Goal: Task Accomplishment & Management: Manage account settings

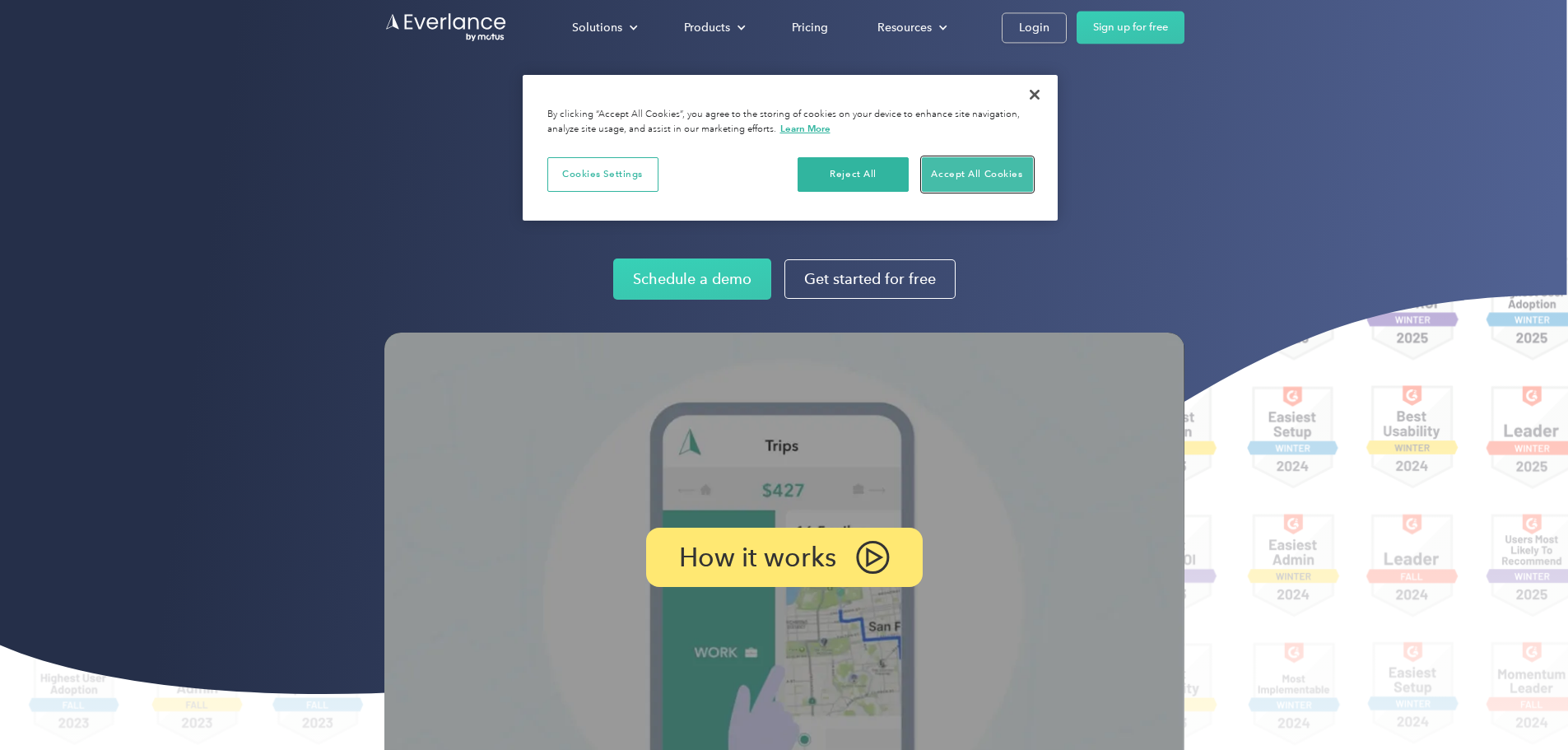
click at [983, 178] on button "Accept All Cookies" at bounding box center [978, 174] width 111 height 35
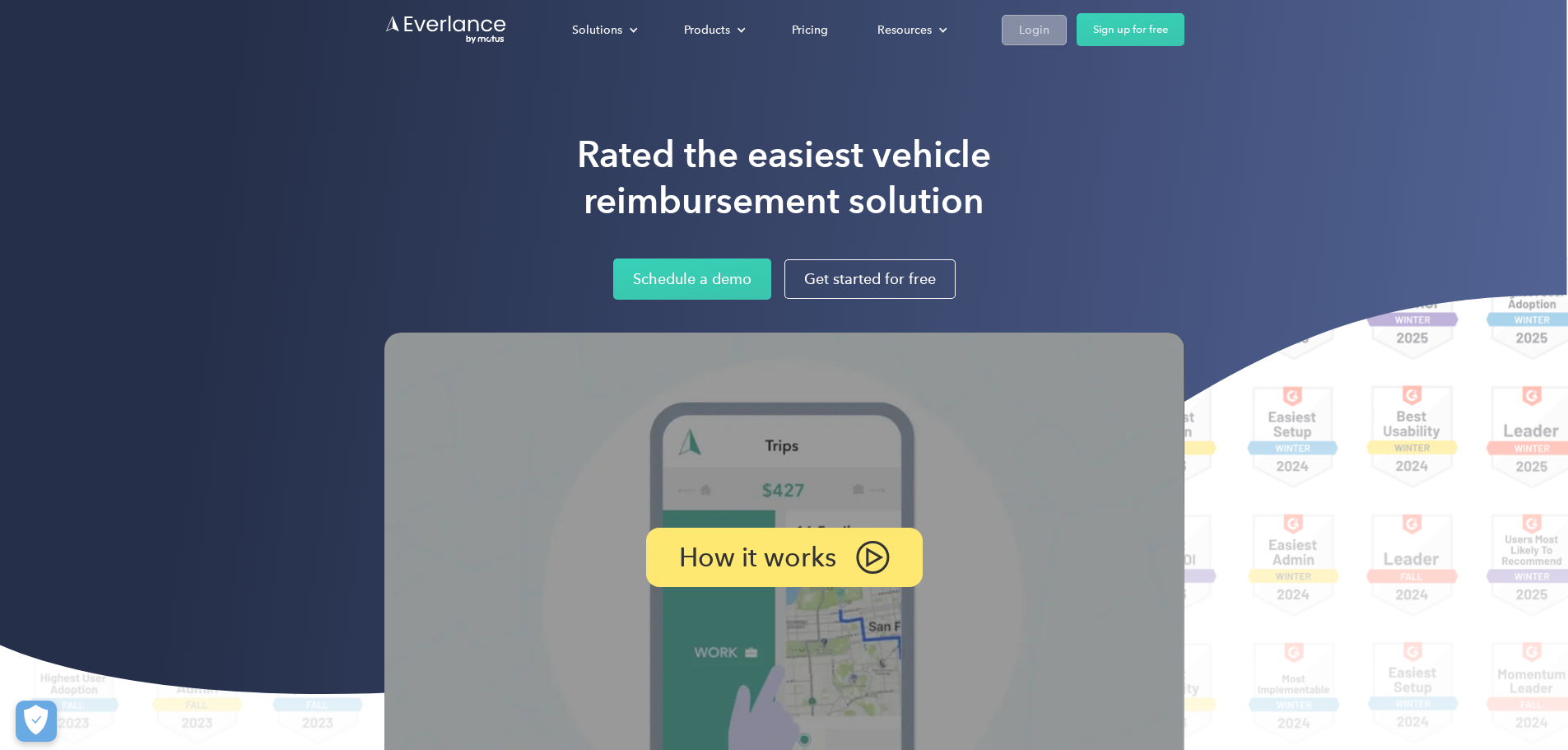
click at [1049, 35] on div "Login" at bounding box center [1034, 30] width 31 height 21
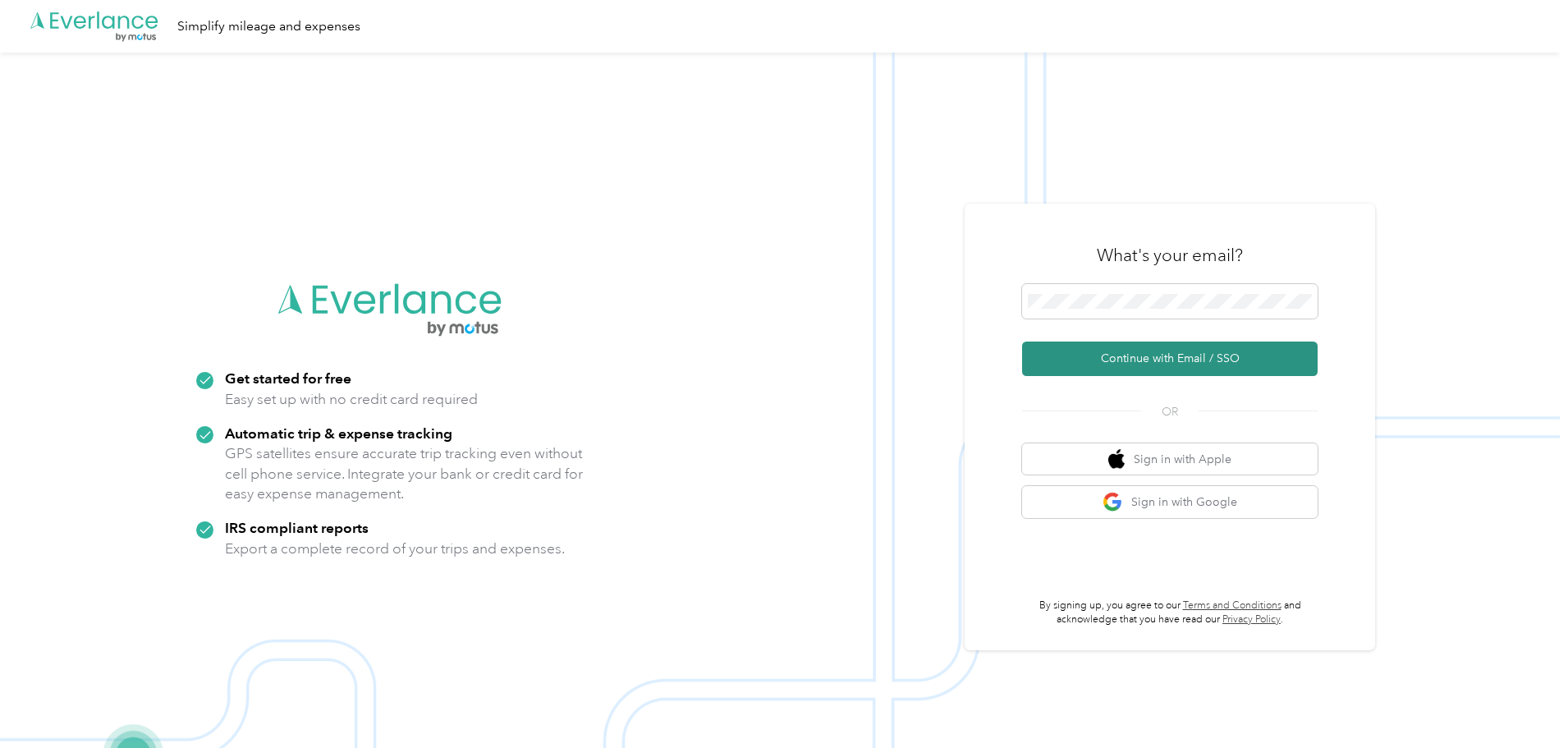
click at [1148, 362] on button "Continue with Email / SSO" at bounding box center [1169, 359] width 296 height 35
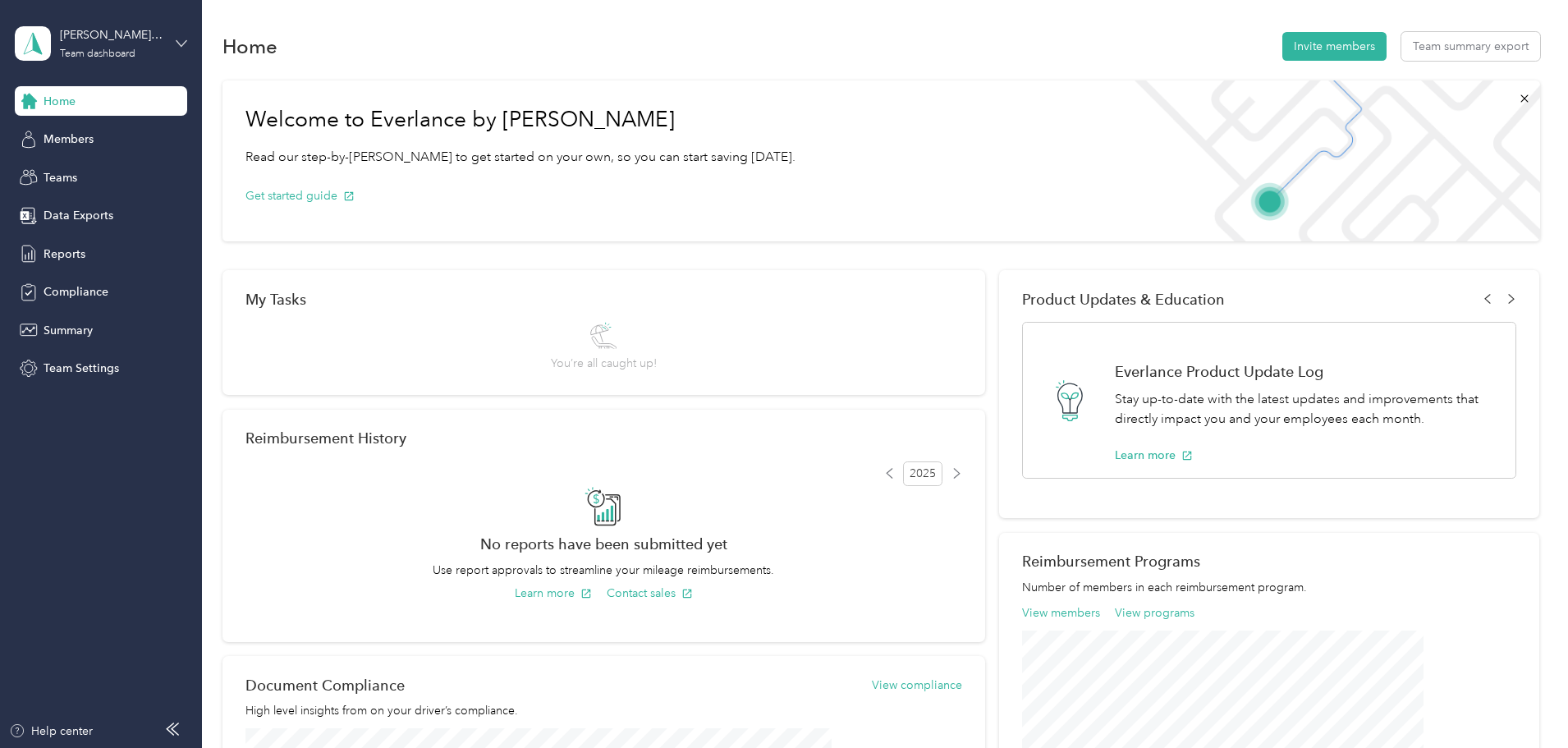
click at [179, 41] on icon at bounding box center [181, 44] width 12 height 12
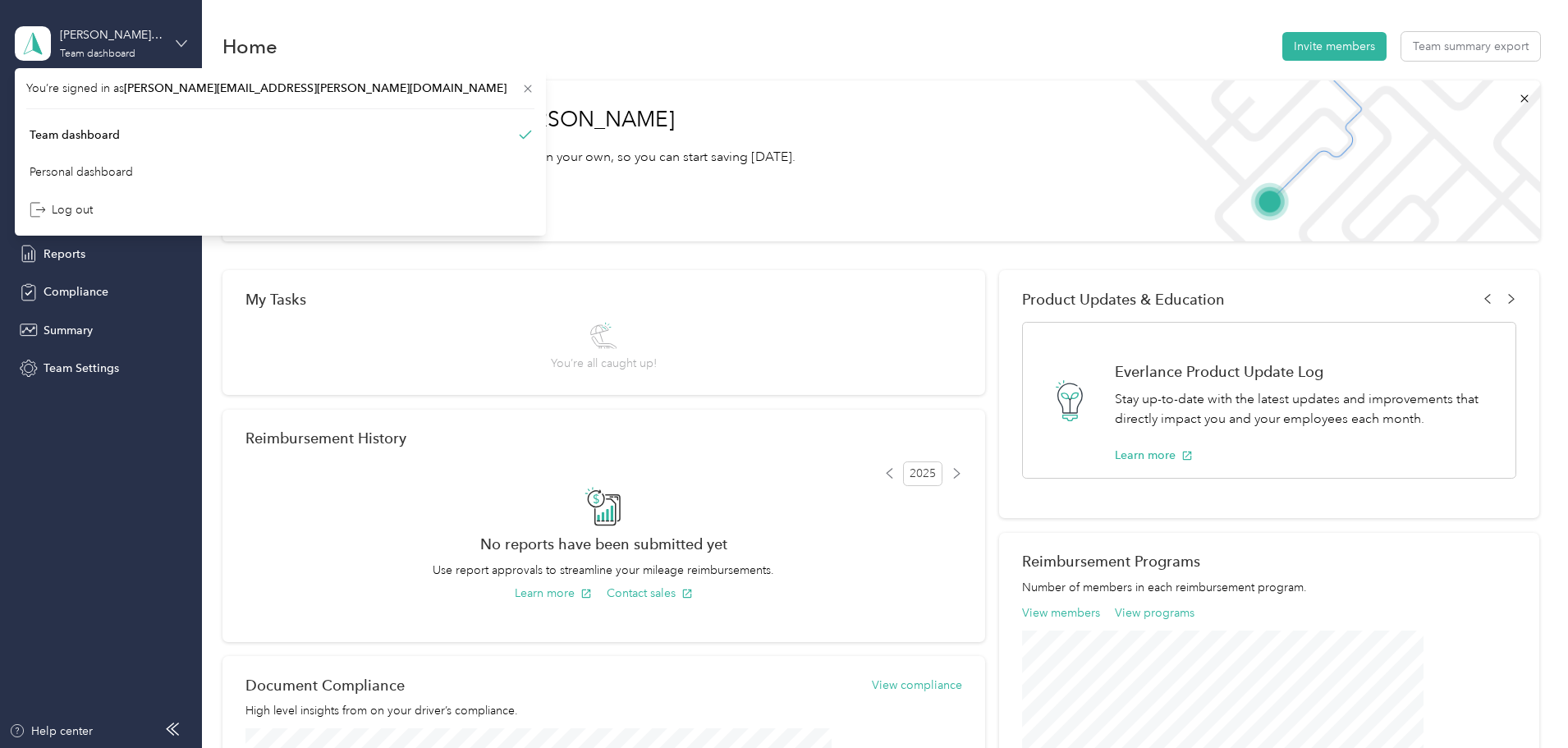
click at [180, 40] on icon at bounding box center [181, 44] width 12 height 12
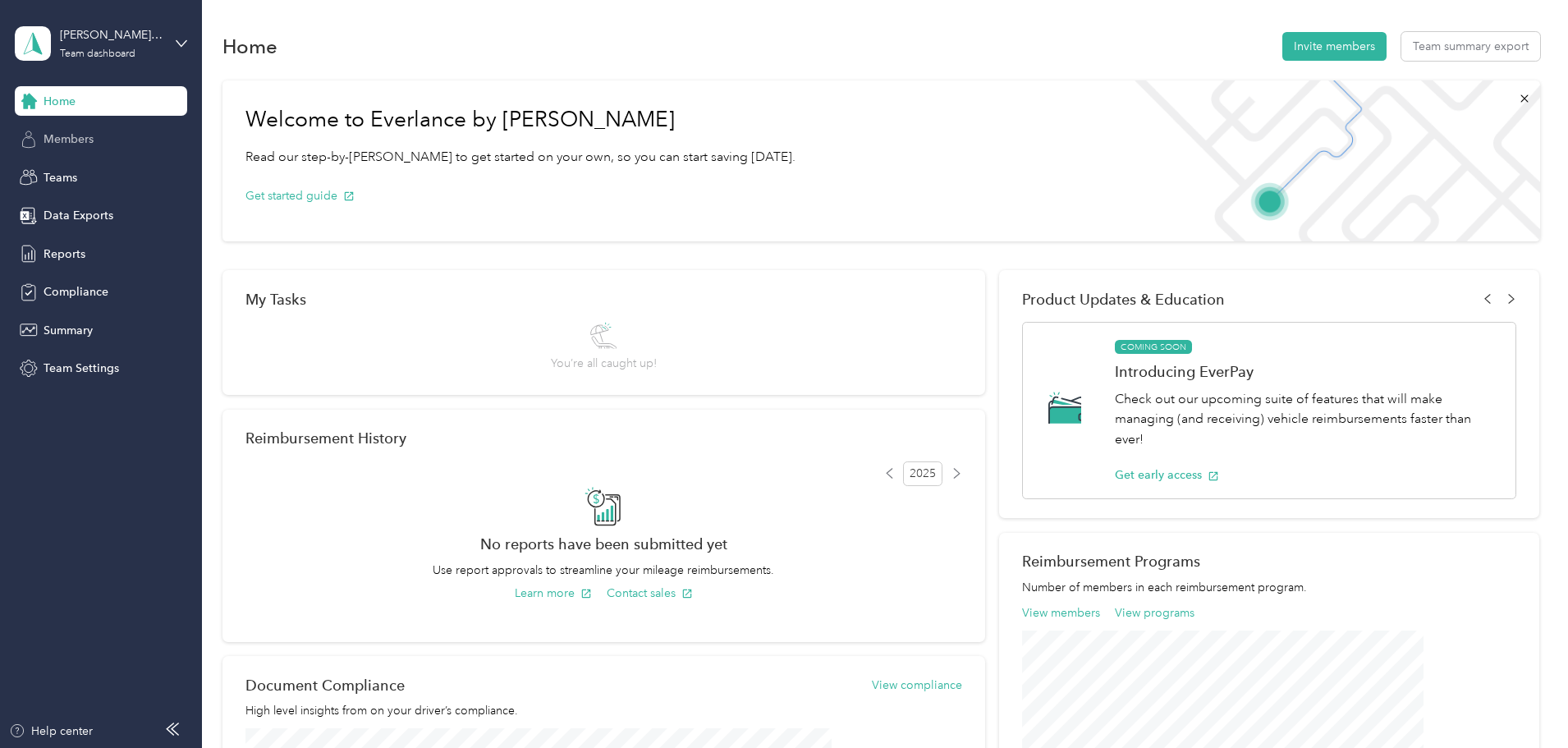
click at [58, 144] on span "Members" at bounding box center [68, 139] width 50 height 17
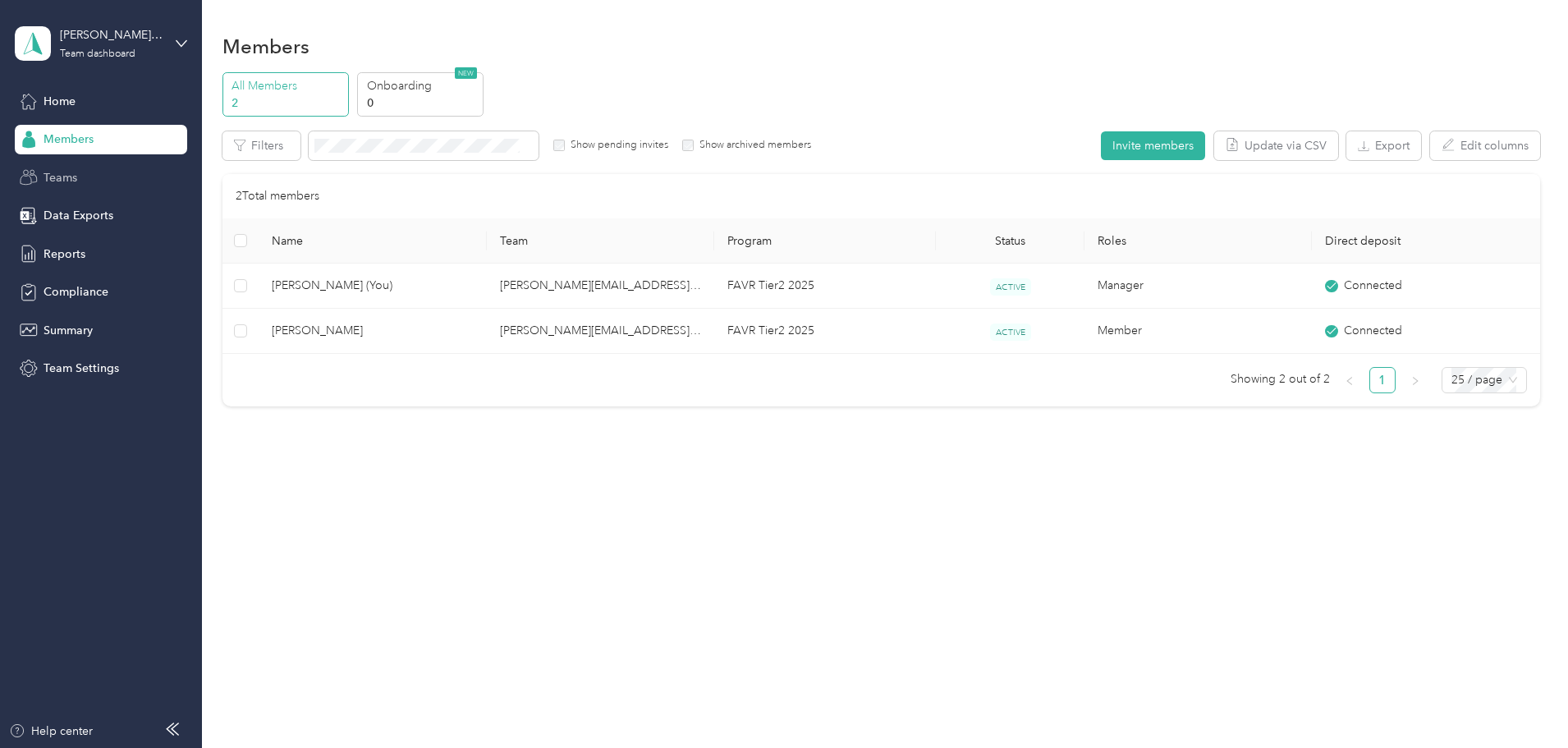
click at [54, 180] on span "Teams" at bounding box center [60, 177] width 34 height 17
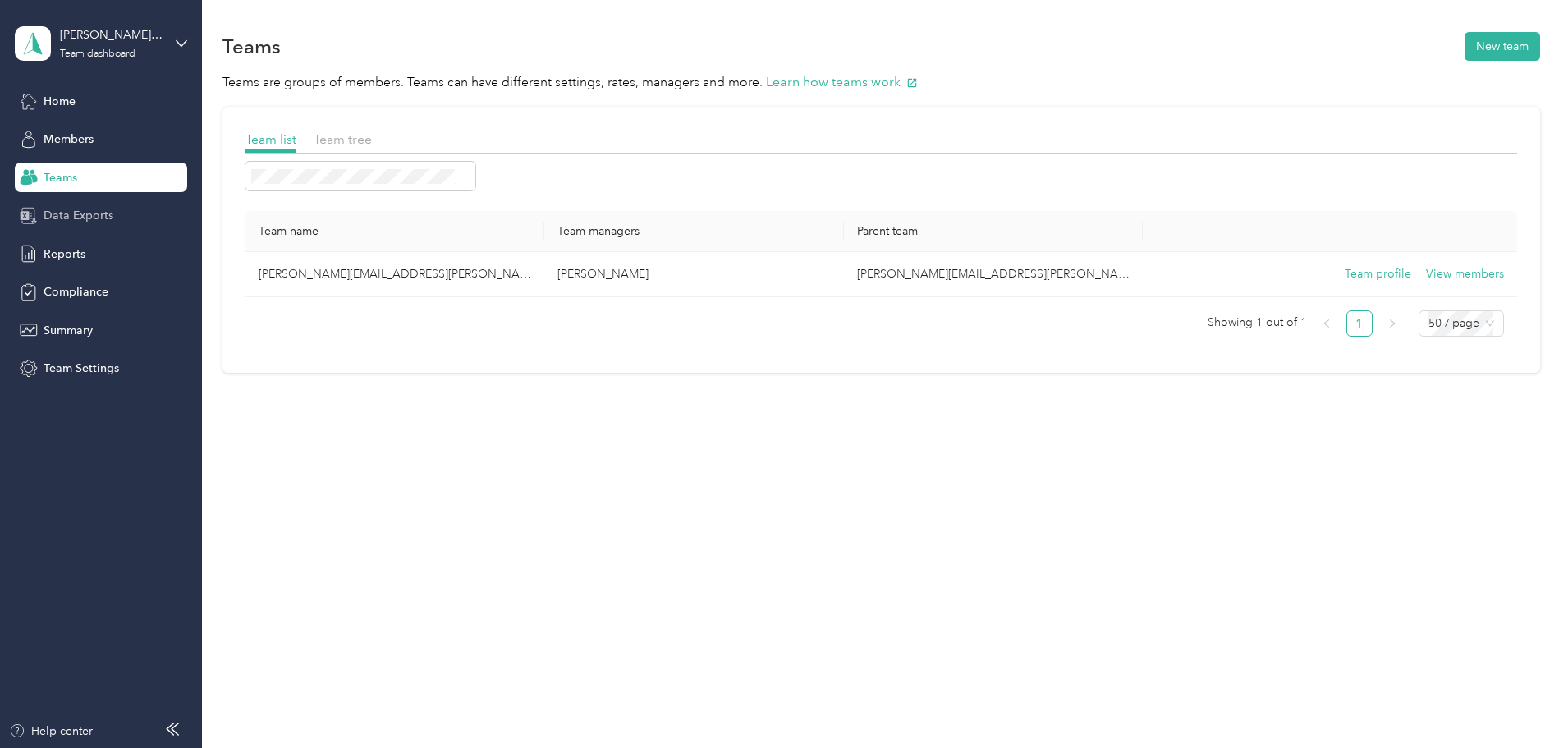
click at [84, 219] on span "Data Exports" at bounding box center [78, 215] width 70 height 17
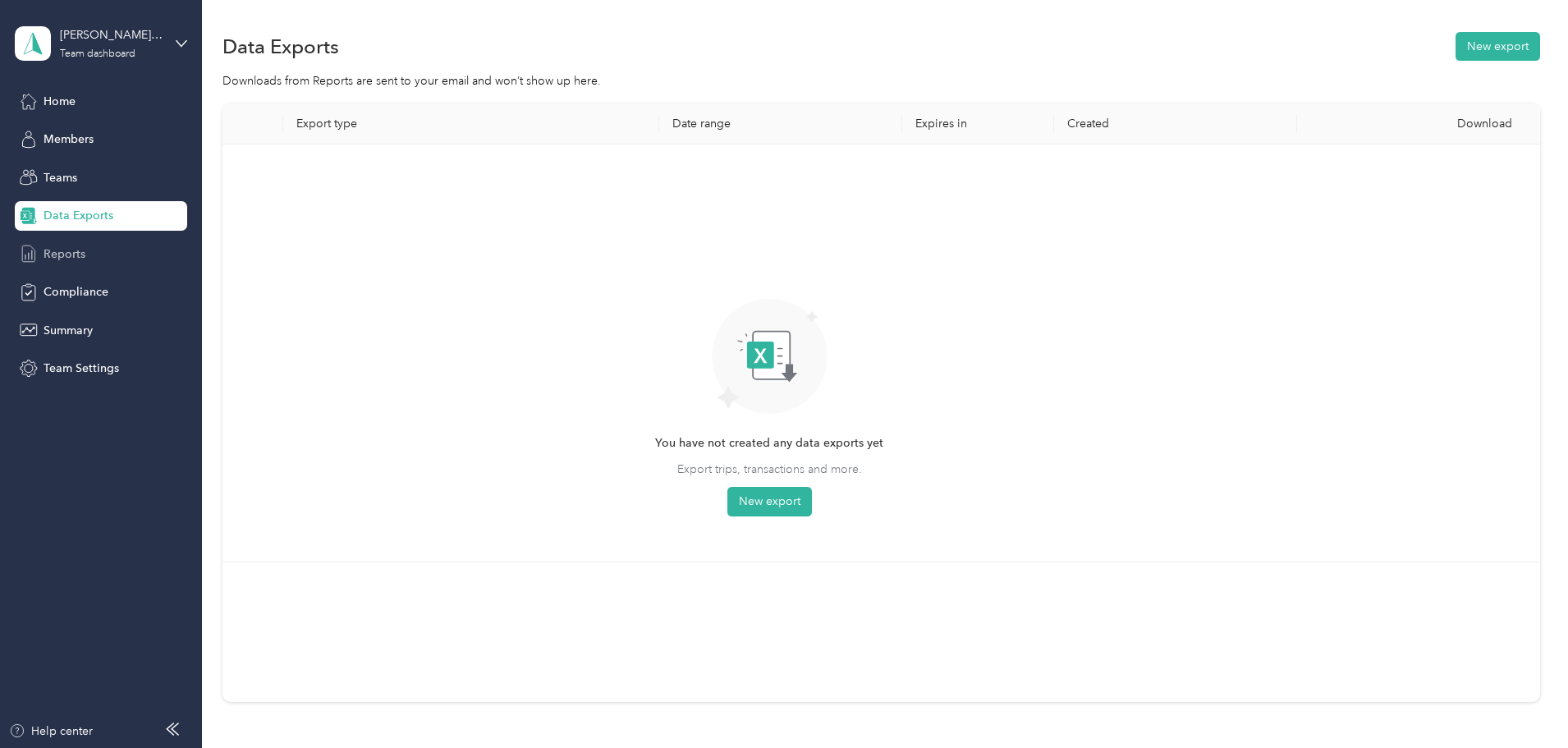
click at [80, 258] on span "Reports" at bounding box center [64, 254] width 42 height 17
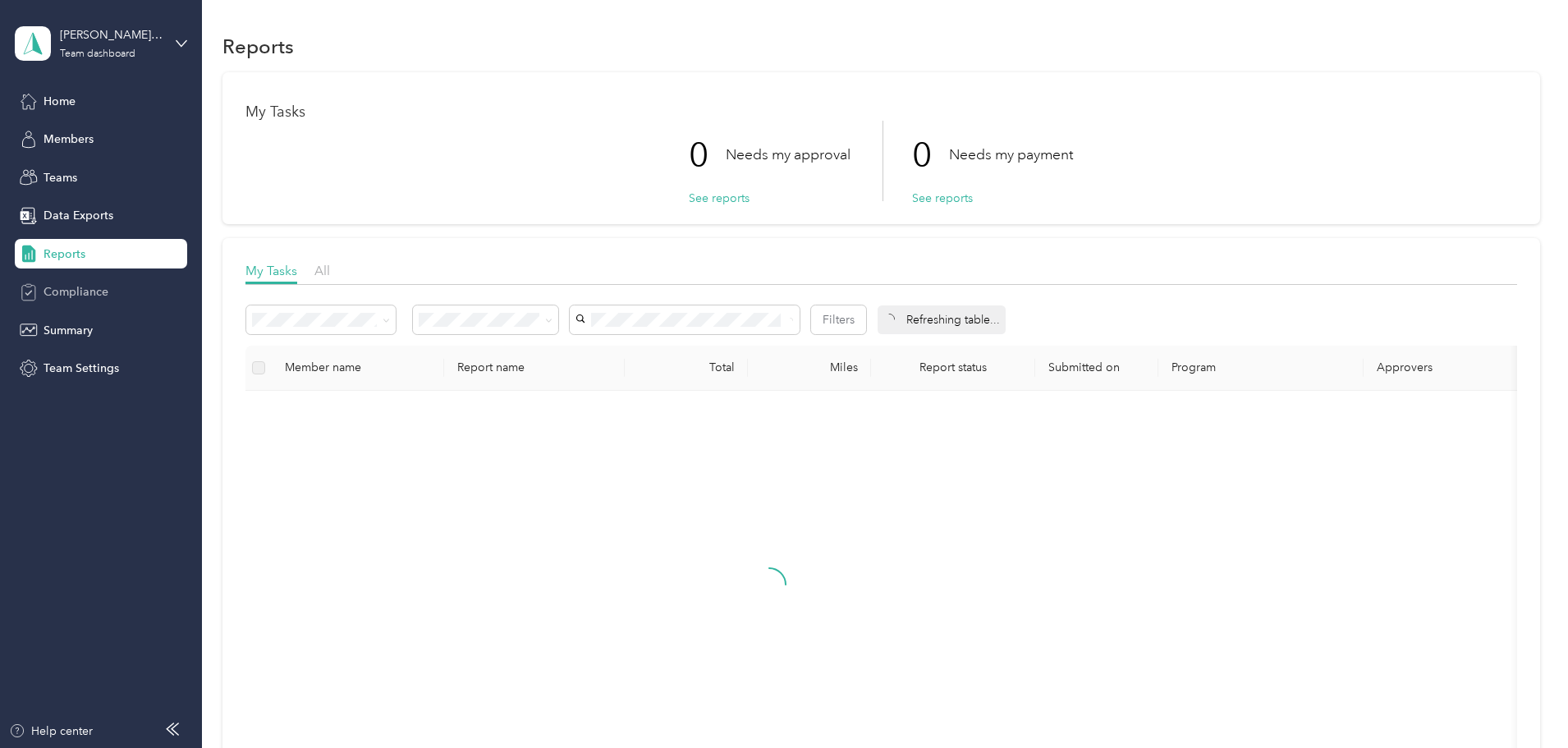
click at [80, 296] on span "Compliance" at bounding box center [76, 292] width 65 height 17
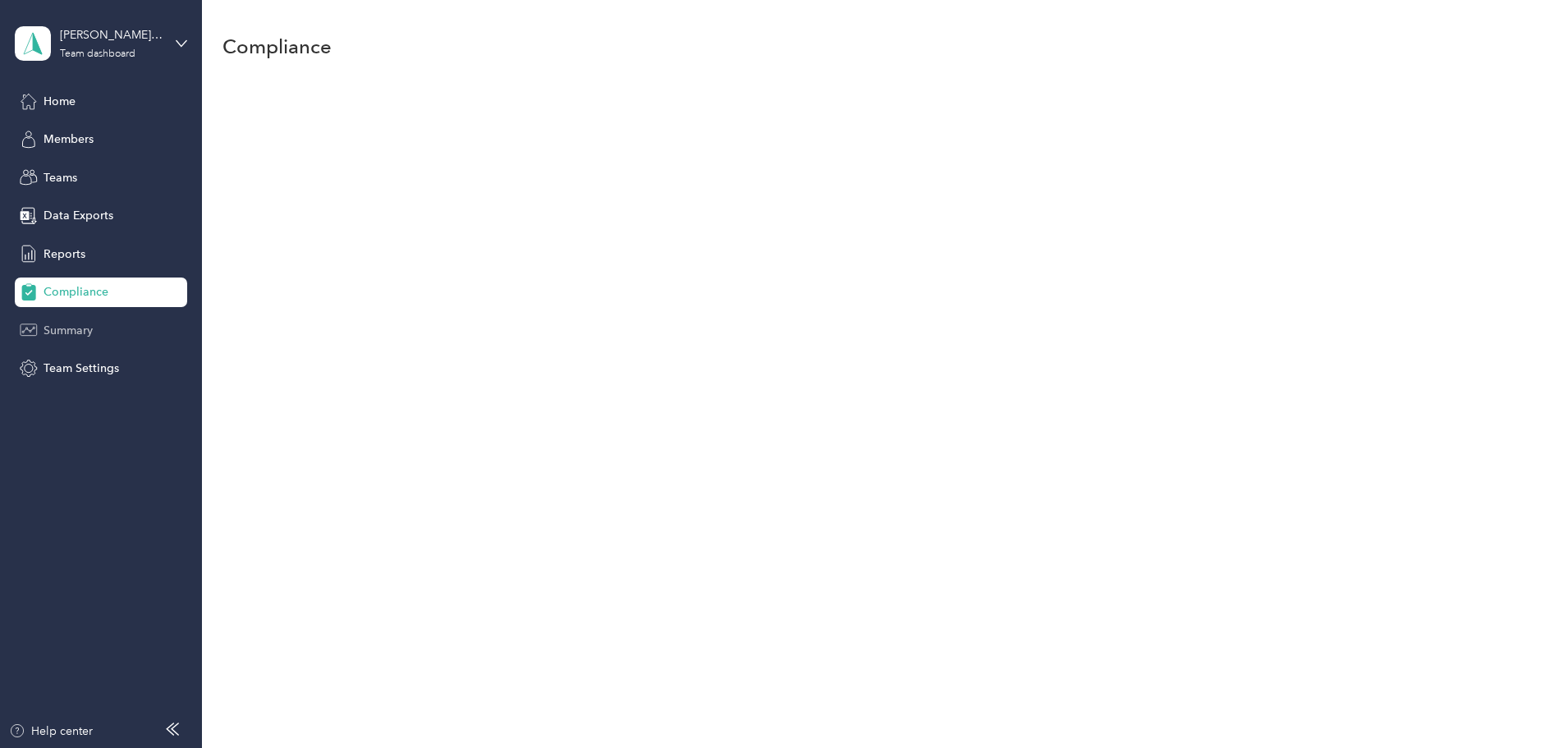
click at [73, 330] on span "Summary" at bounding box center [68, 330] width 49 height 17
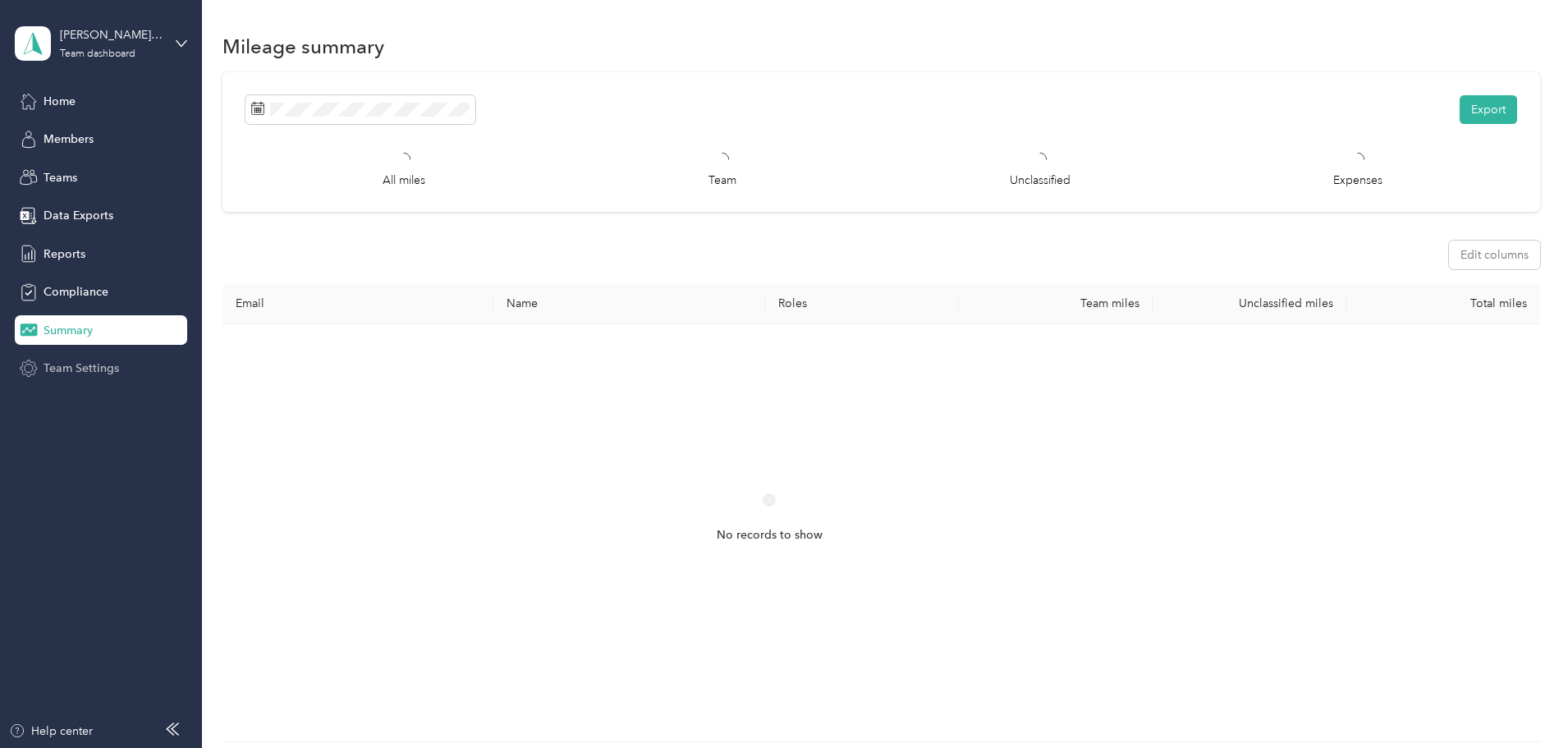
click at [73, 370] on span "Team Settings" at bounding box center [82, 368] width 76 height 17
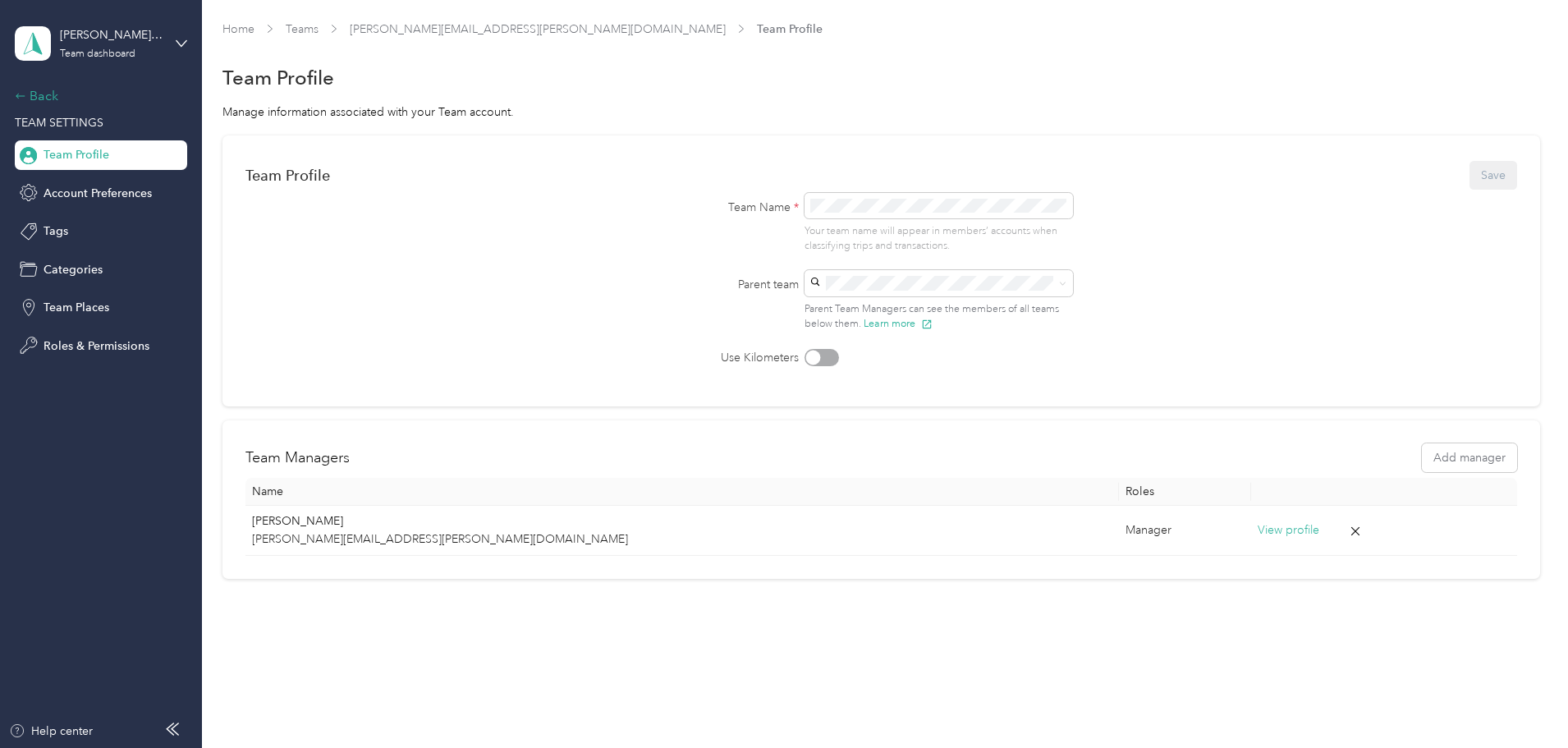
click at [35, 101] on div "Back" at bounding box center [96, 96] width 164 height 20
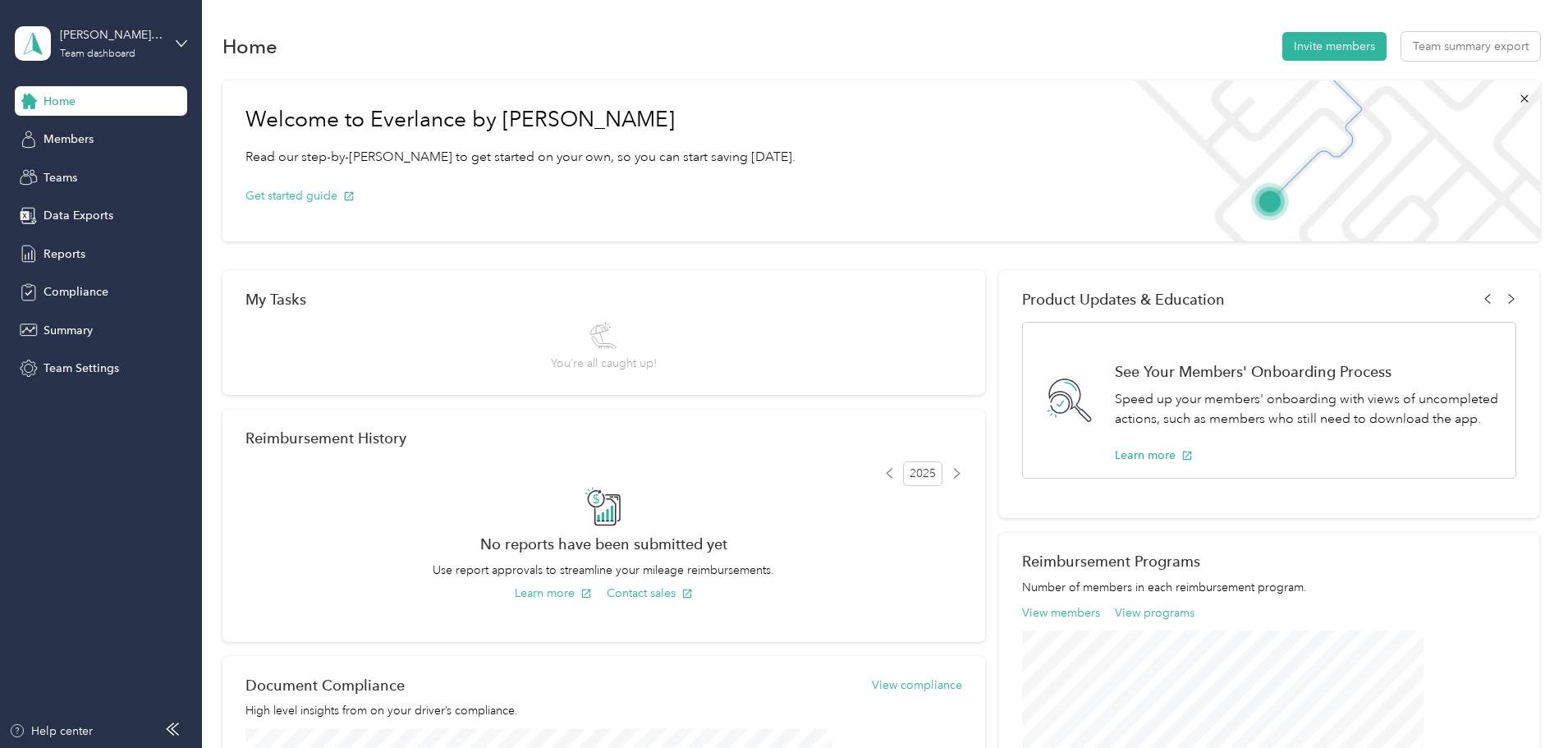
click at [45, 107] on span "Home" at bounding box center [59, 101] width 32 height 17
click at [88, 46] on div "[PERSON_NAME][EMAIL_ADDRESS][PERSON_NAME][DOMAIN_NAME] Team dashboard" at bounding box center [111, 43] width 103 height 33
click at [194, 361] on aside "[PERSON_NAME][EMAIL_ADDRESS][PERSON_NAME][DOMAIN_NAME] Team dashboard Home Memb…" at bounding box center [100, 374] width 202 height 748
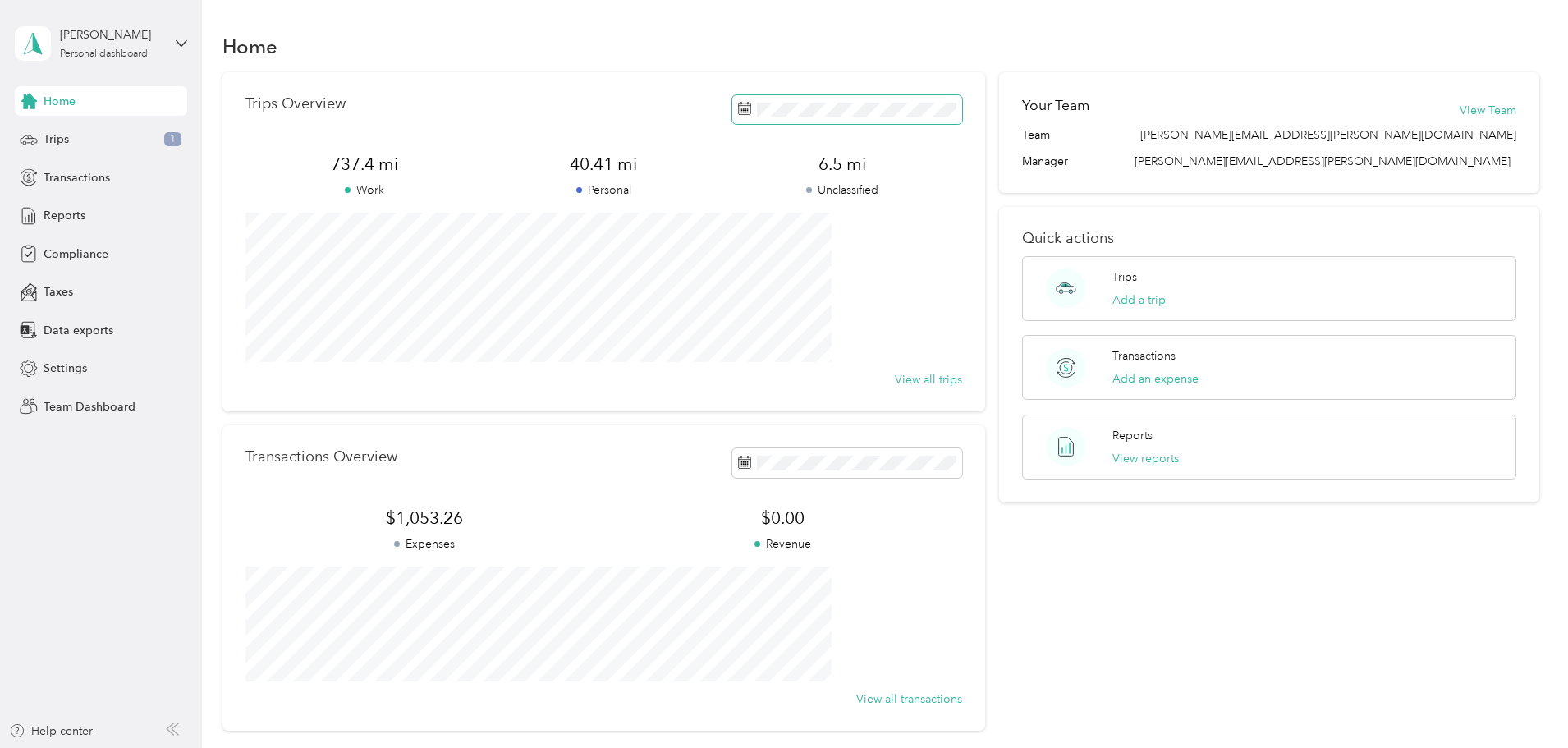
click at [842, 118] on span at bounding box center [847, 110] width 230 height 29
click at [653, 189] on p "Personal" at bounding box center [604, 189] width 239 height 17
click at [314, 245] on div "Trips Overview 737.4 mi Work 40.41 mi Personal 6.5 mi Unclassified View all tri…" at bounding box center [881, 402] width 1318 height 659
click at [71, 213] on span "Reports" at bounding box center [64, 215] width 42 height 17
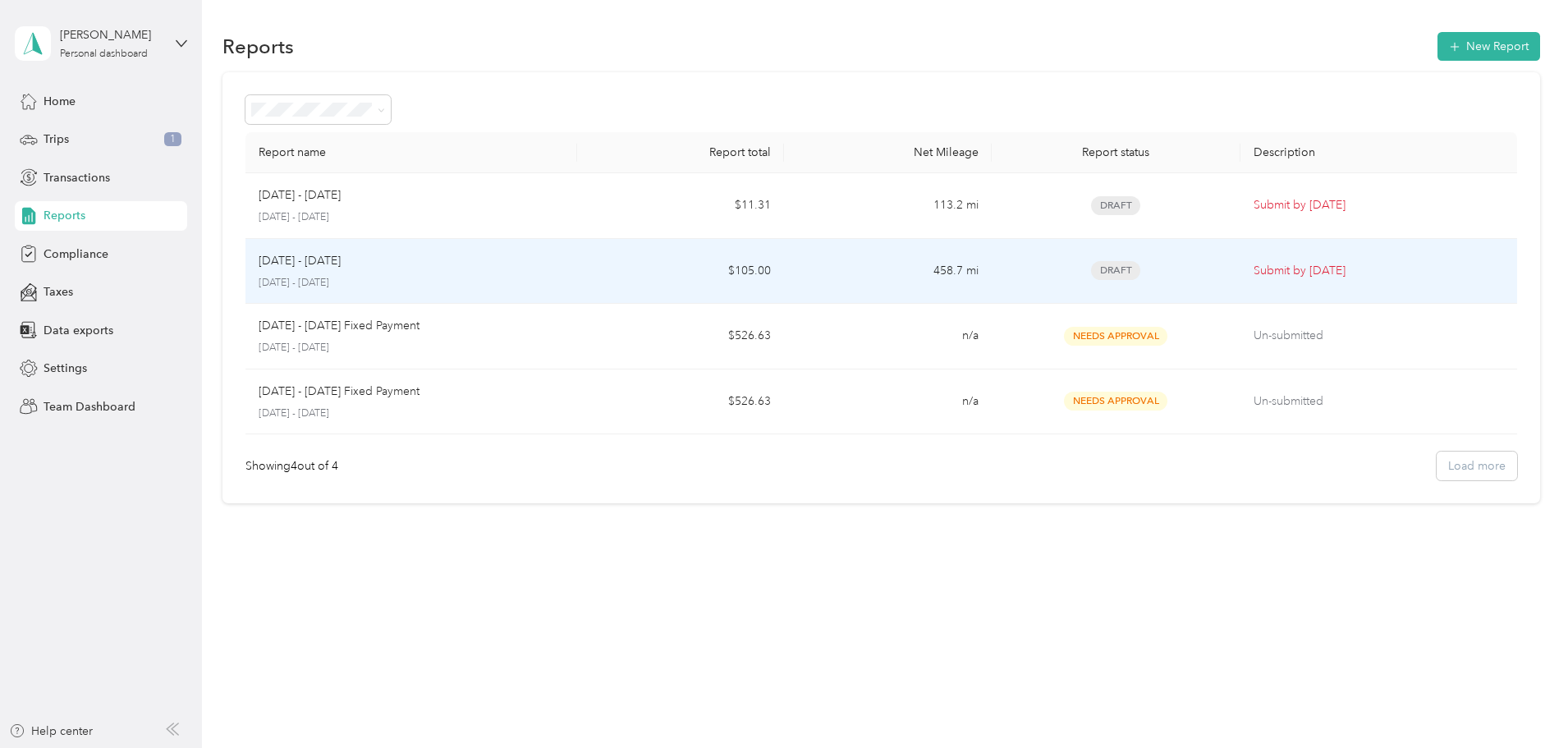
click at [850, 272] on td "458.7 mi" at bounding box center [887, 272] width 207 height 66
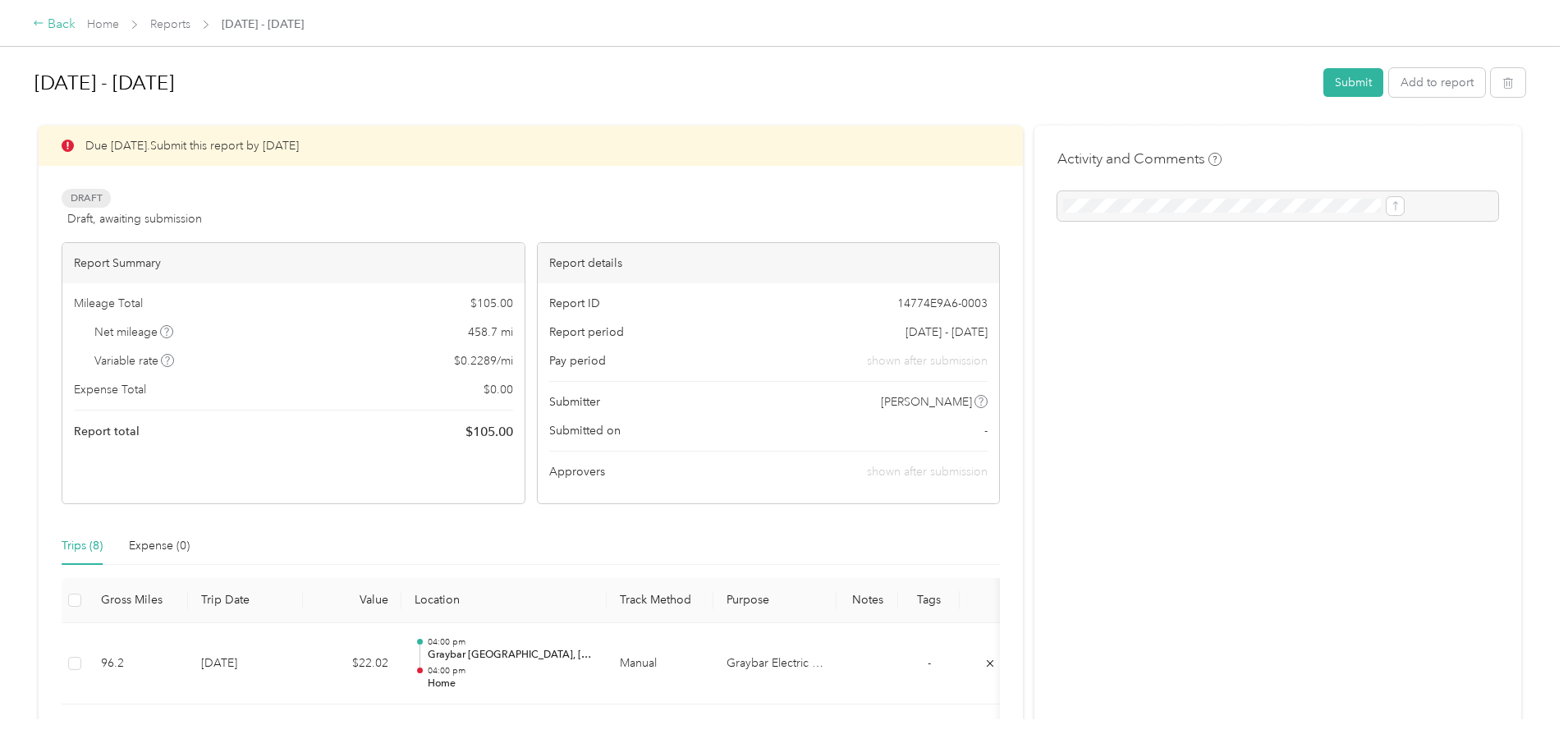
click at [76, 23] on div "Back" at bounding box center [54, 25] width 43 height 20
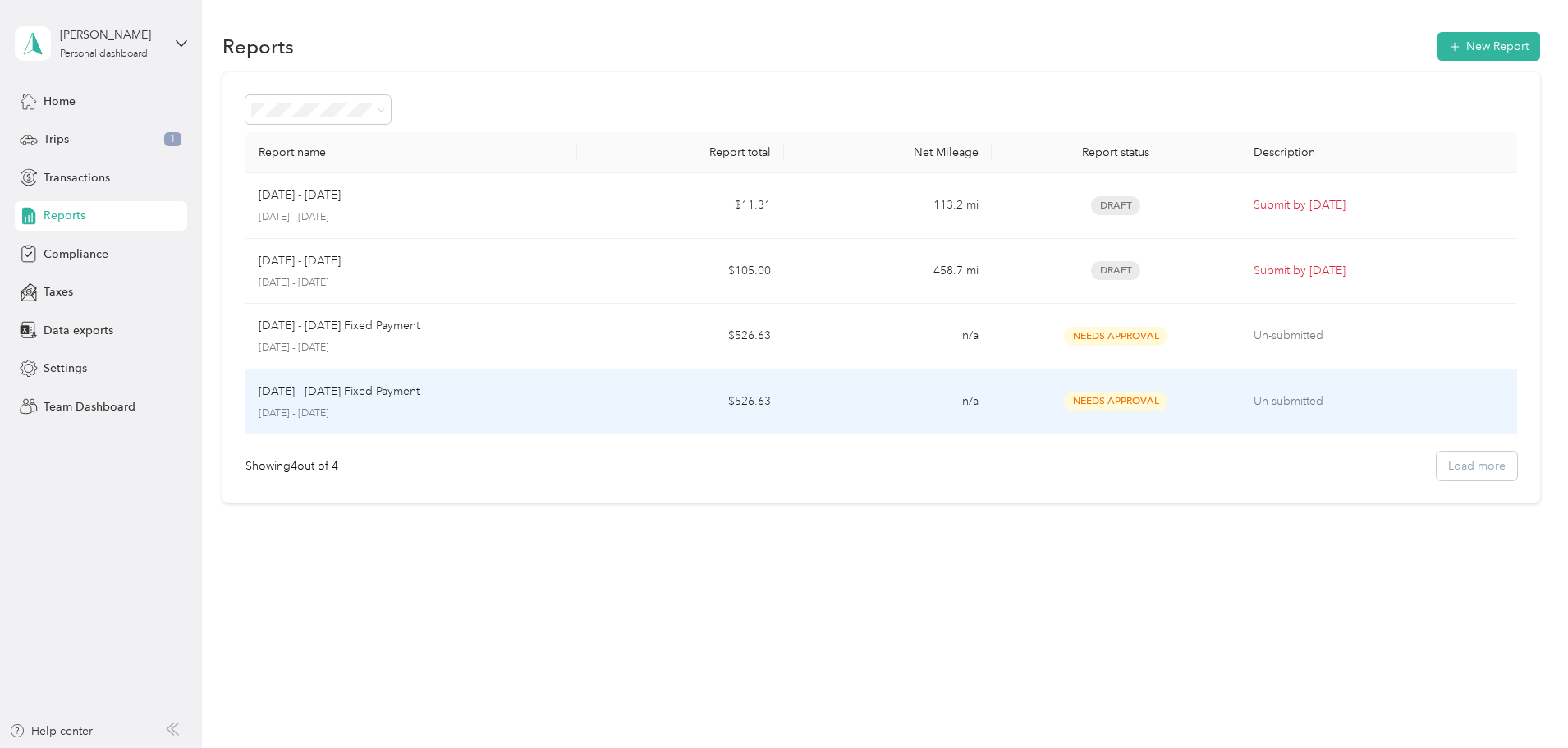
click at [651, 409] on td "$526.63" at bounding box center [680, 403] width 207 height 66
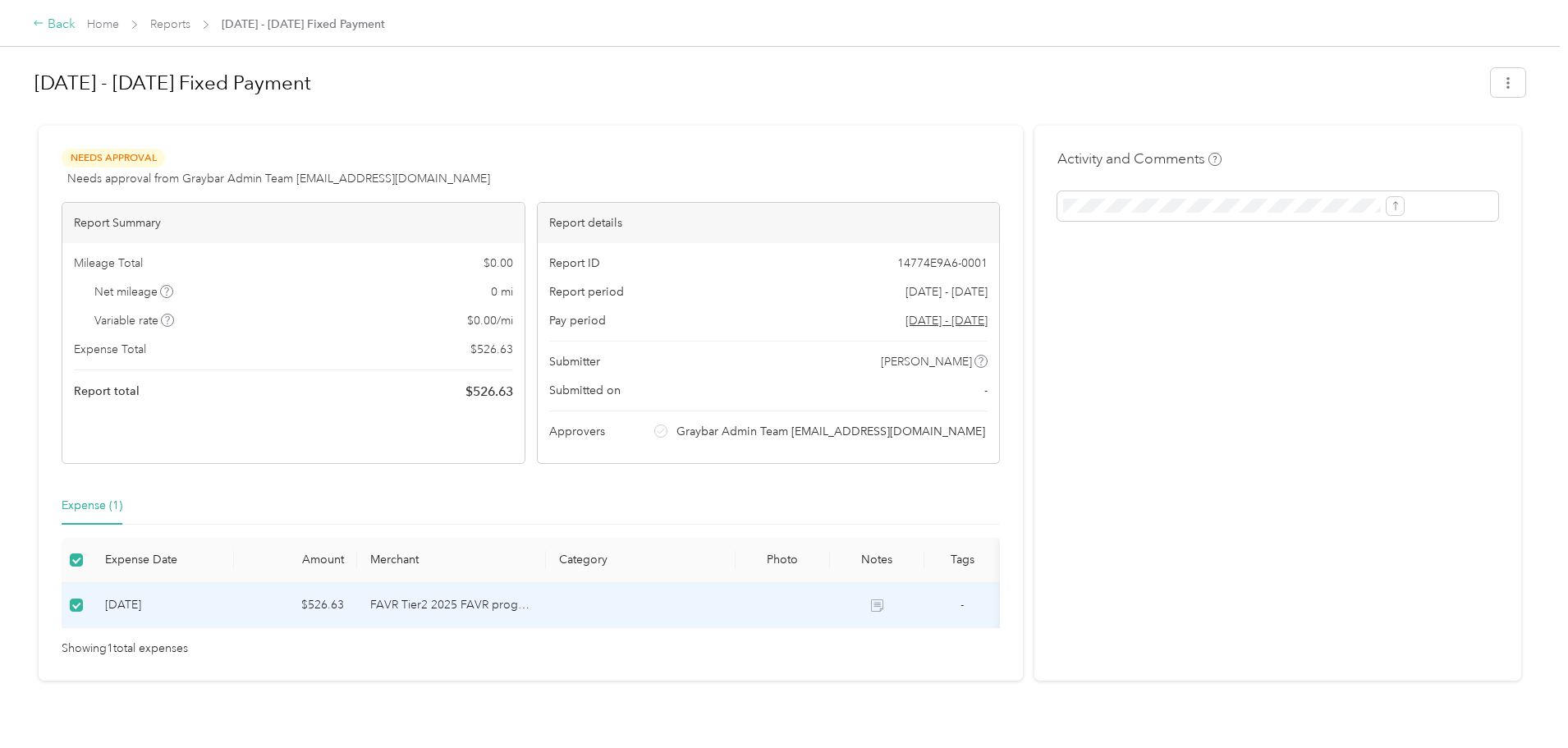
click at [76, 22] on div "Back" at bounding box center [54, 25] width 43 height 20
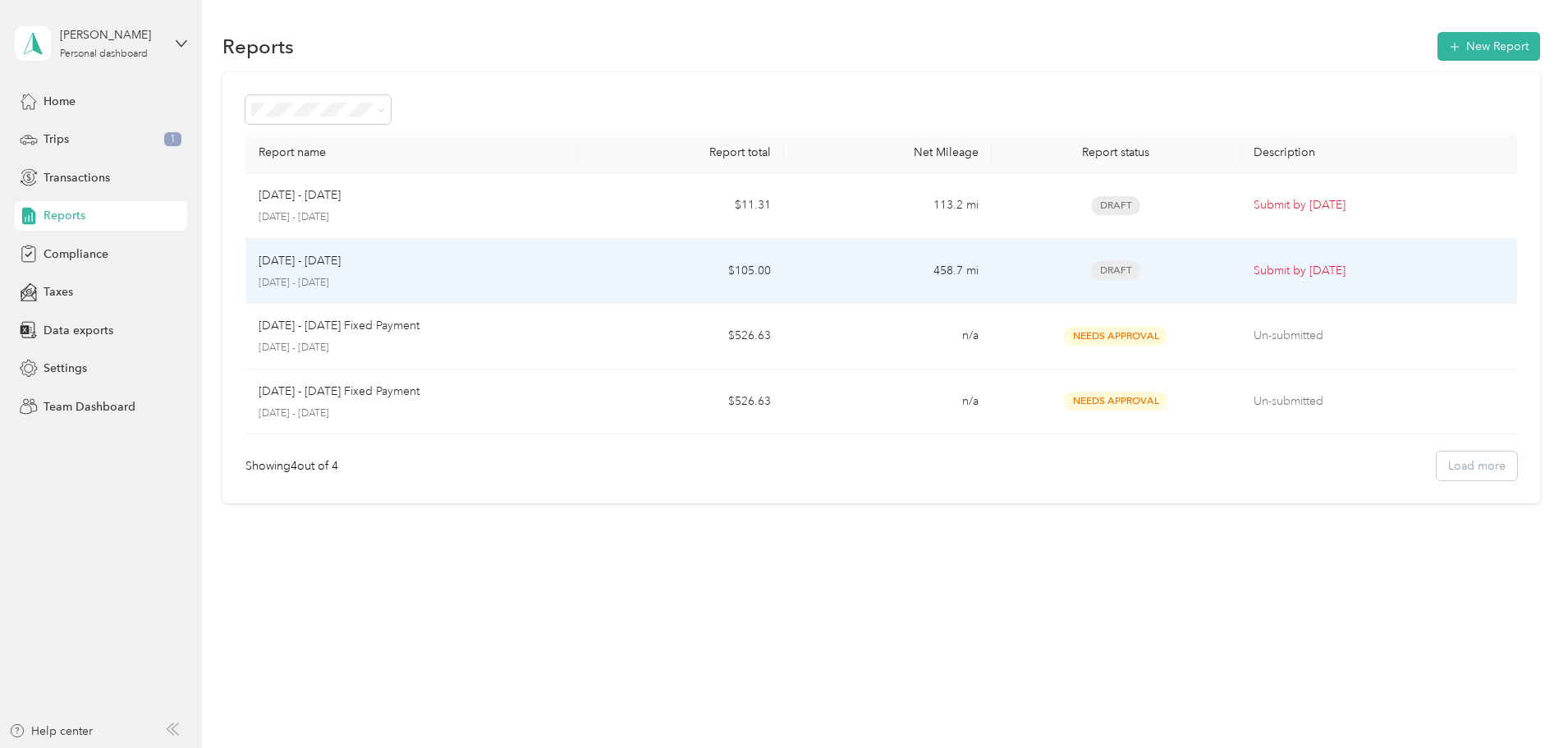
click at [659, 282] on td "$105.00" at bounding box center [680, 272] width 207 height 66
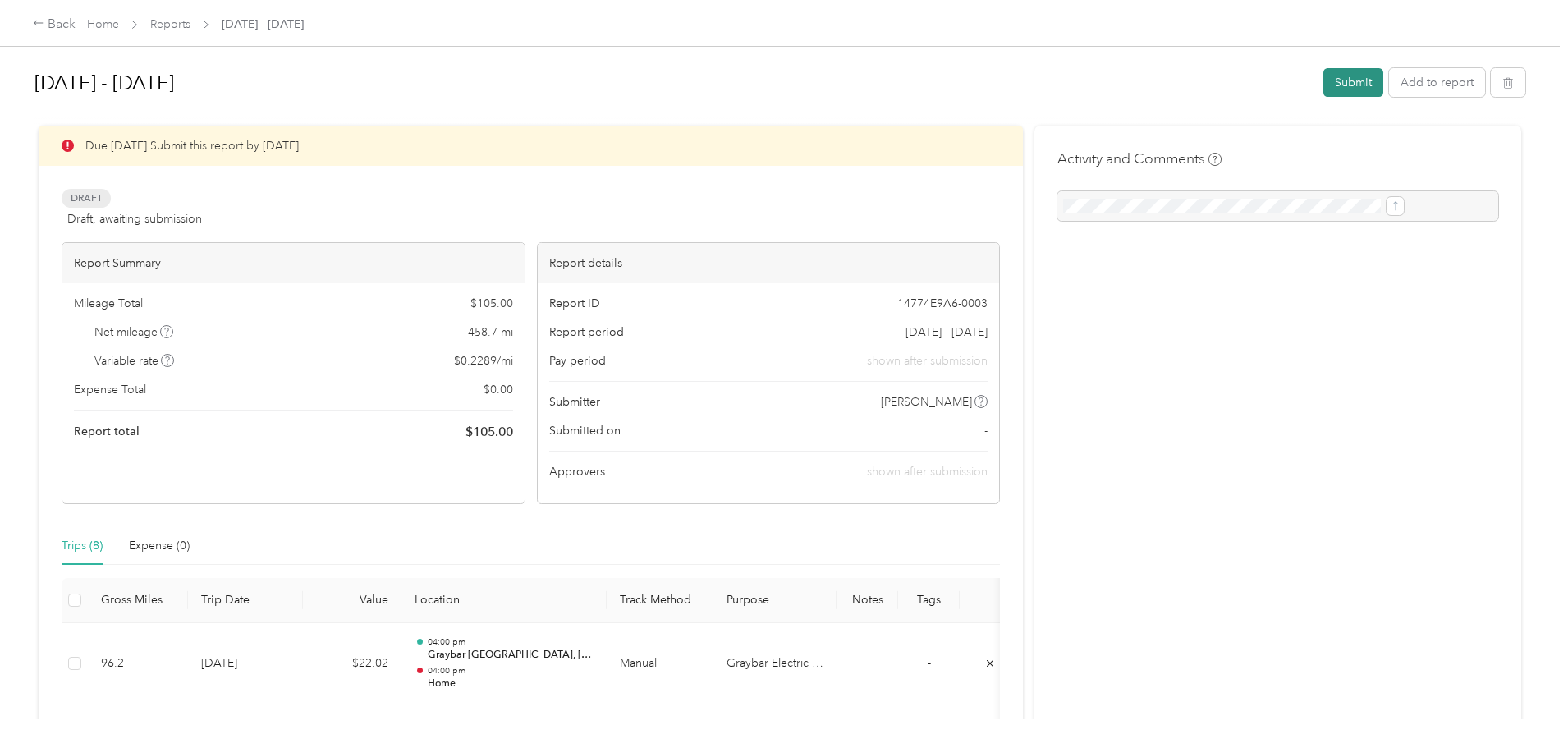
click at [1323, 89] on button "Submit" at bounding box center [1353, 82] width 60 height 29
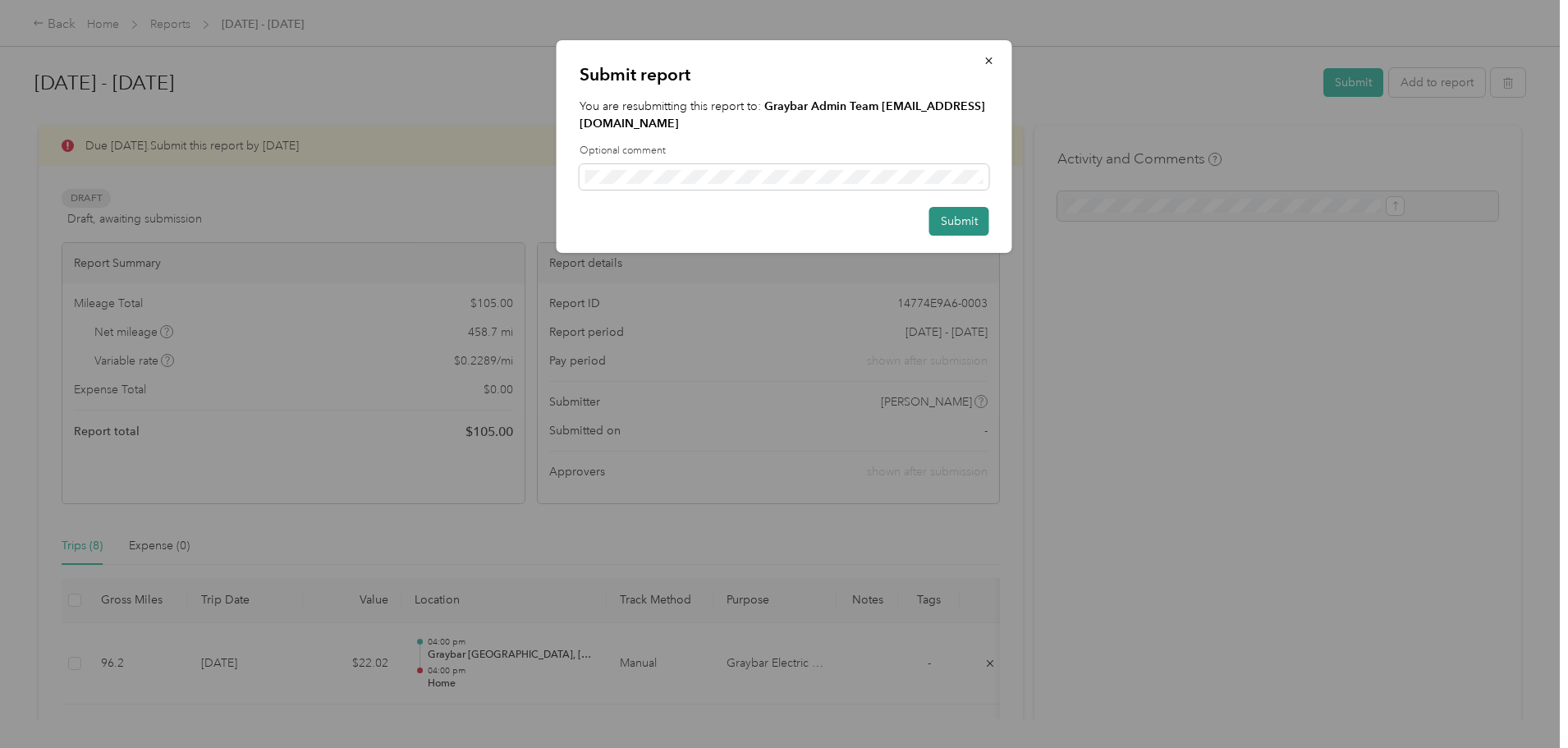
click at [964, 207] on button "Submit" at bounding box center [959, 221] width 60 height 29
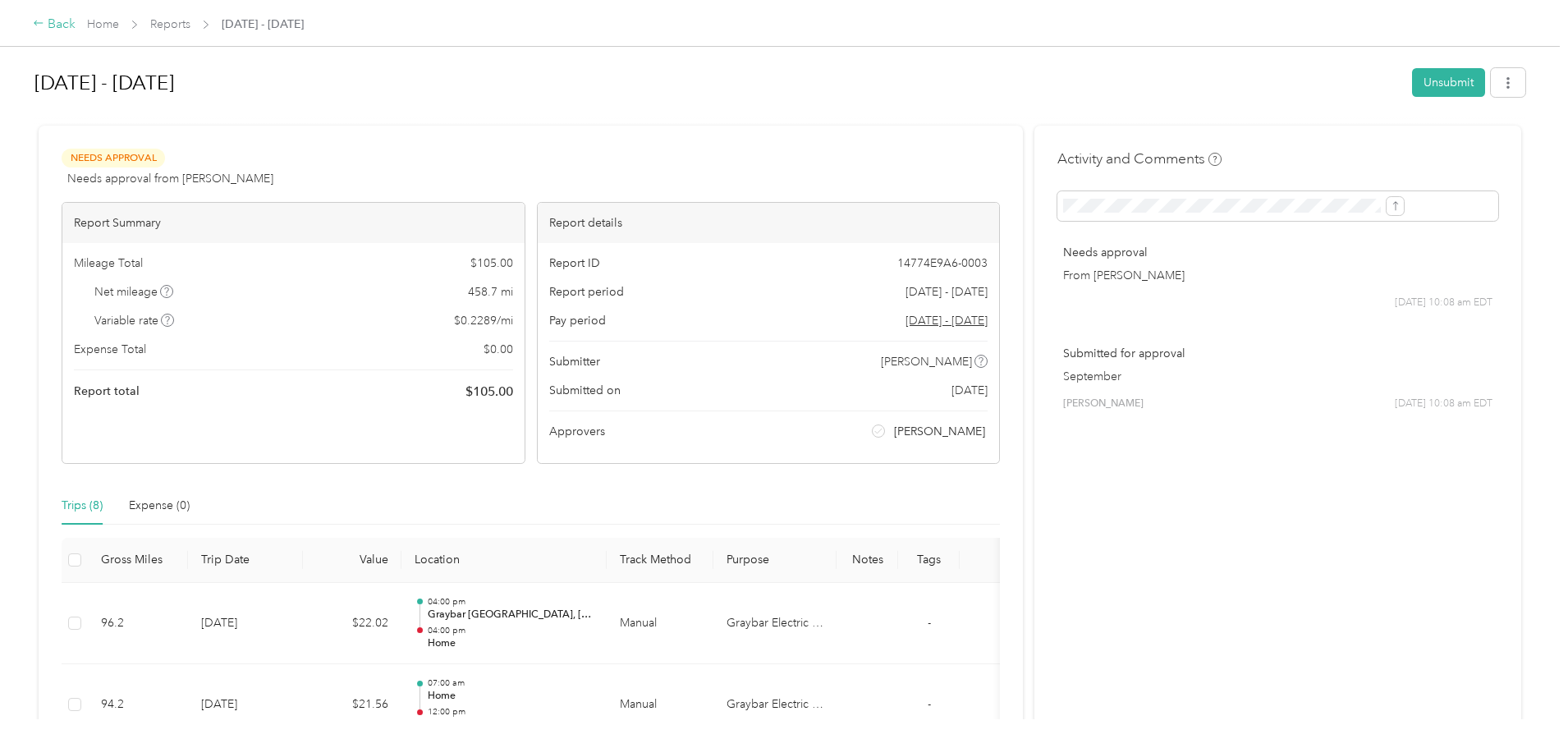
click at [76, 21] on div "Back" at bounding box center [54, 25] width 43 height 20
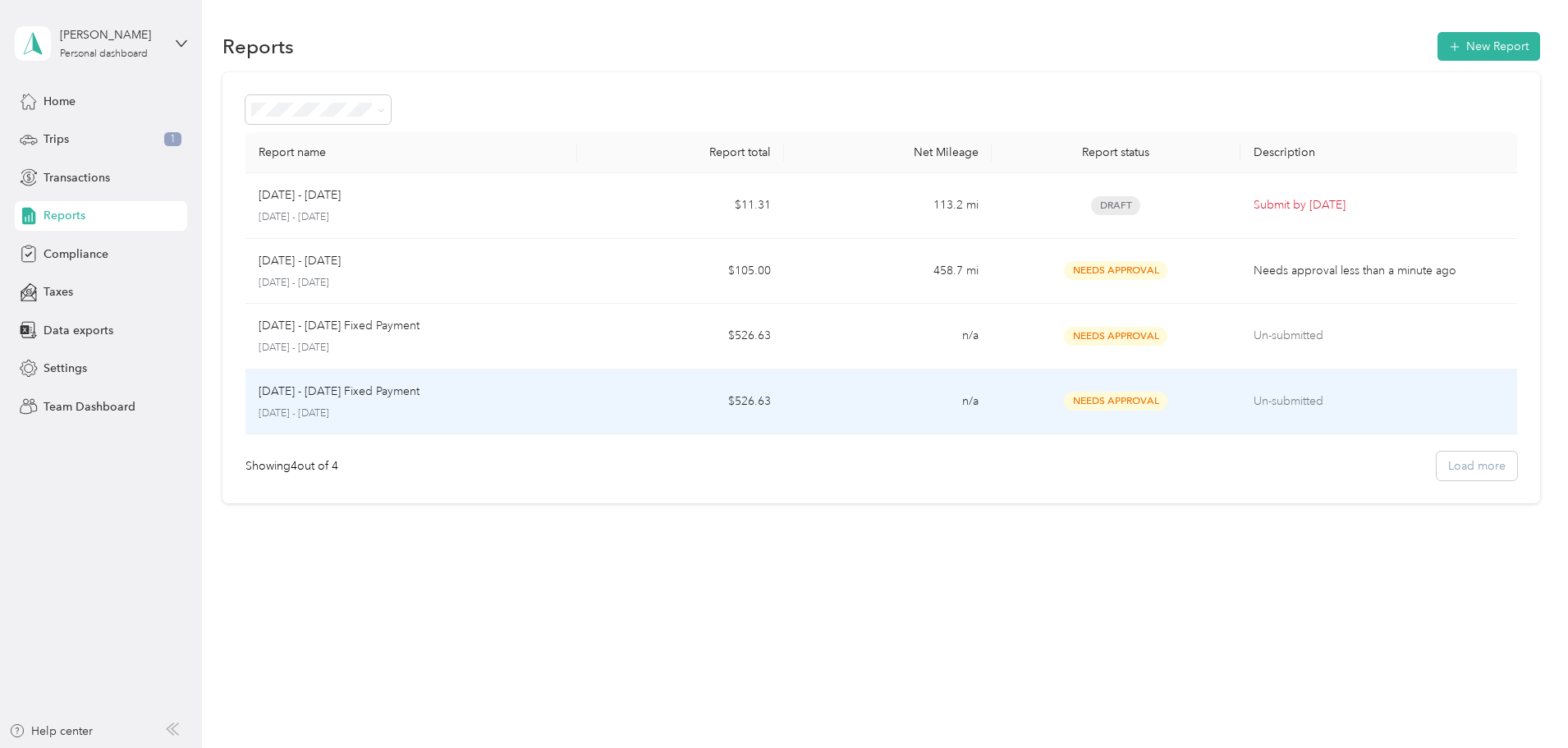
click at [564, 414] on p "September 1 - 30, 2025" at bounding box center [411, 414] width 306 height 15
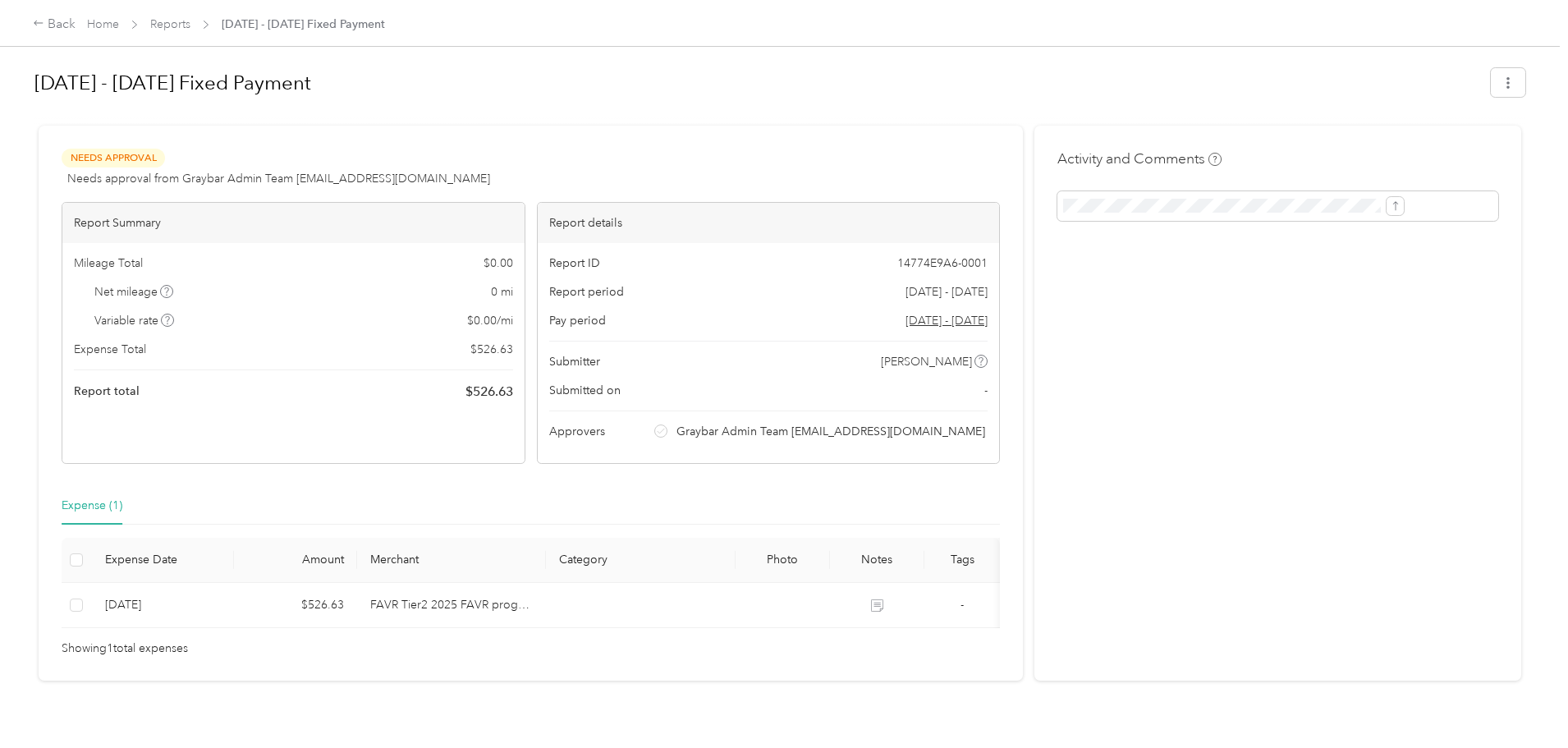
click at [165, 153] on span "Needs Approval" at bounding box center [114, 157] width 104 height 19
click at [1503, 79] on icon "button" at bounding box center [1509, 83] width 12 height 12
click at [1210, 79] on h1 "Sep 1 - 30, 2025 Fixed Payment" at bounding box center [757, 83] width 1445 height 40
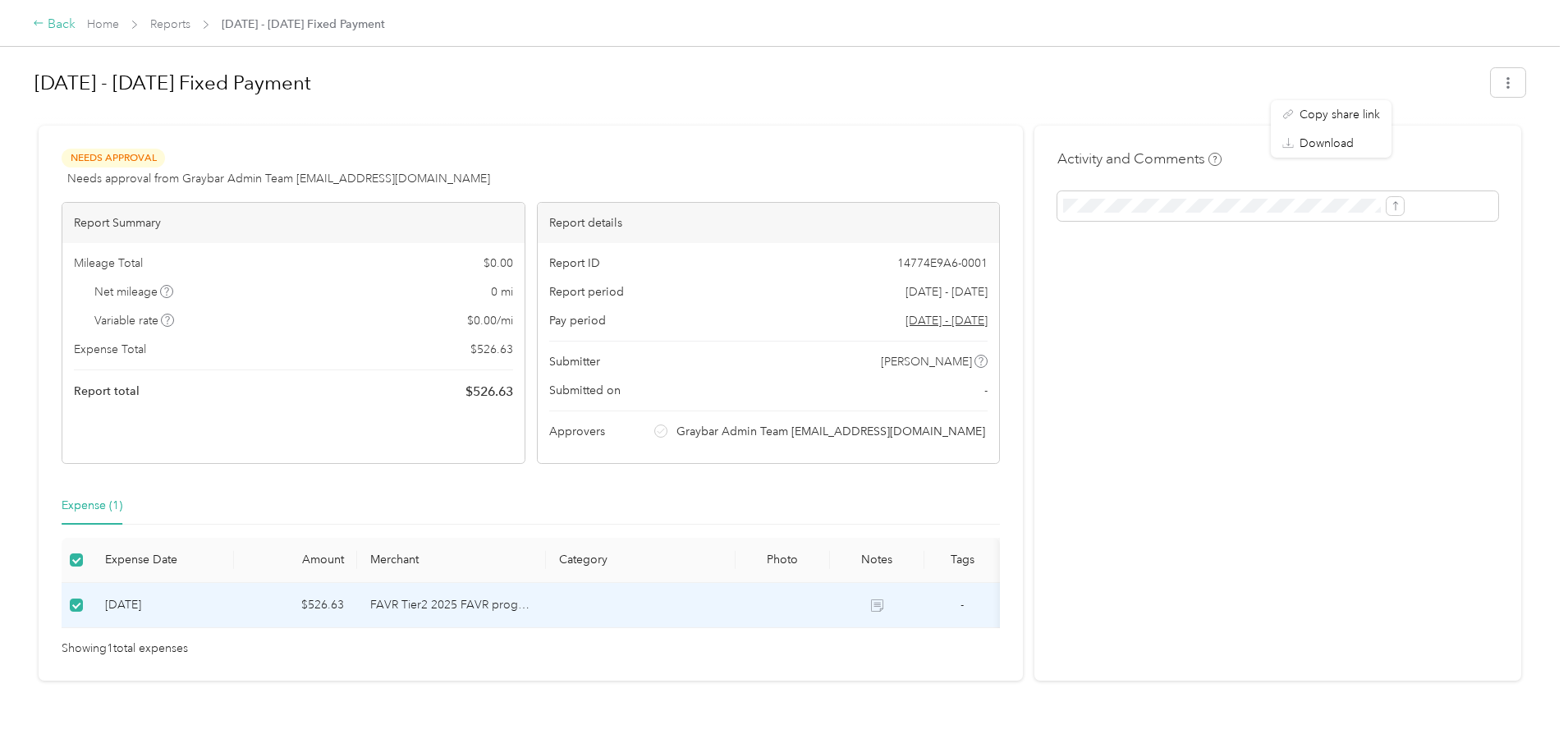
click at [76, 32] on div "Back" at bounding box center [54, 25] width 43 height 20
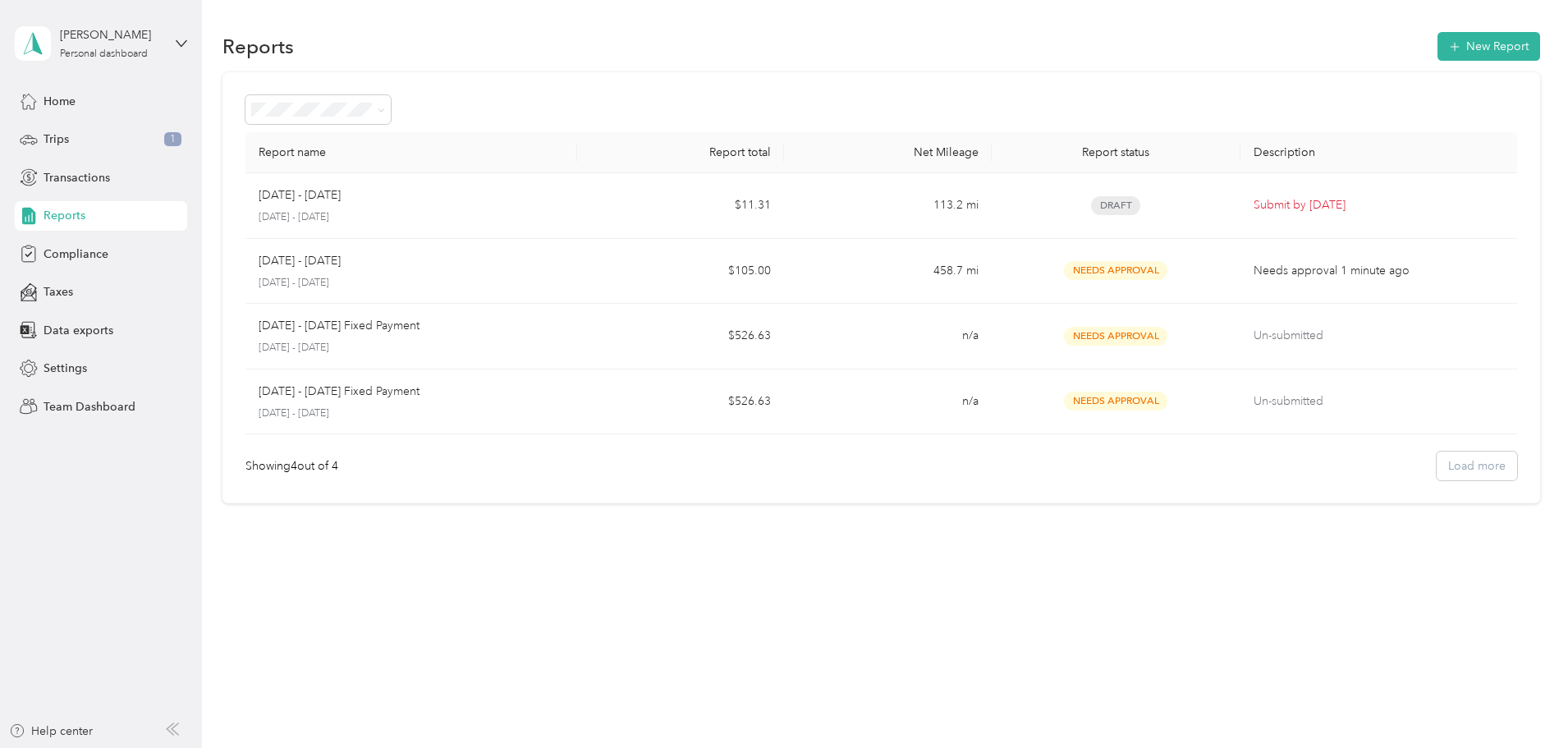
click at [1349, 469] on div "Showing 4 out of 4 Load more" at bounding box center [881, 465] width 1272 height 29
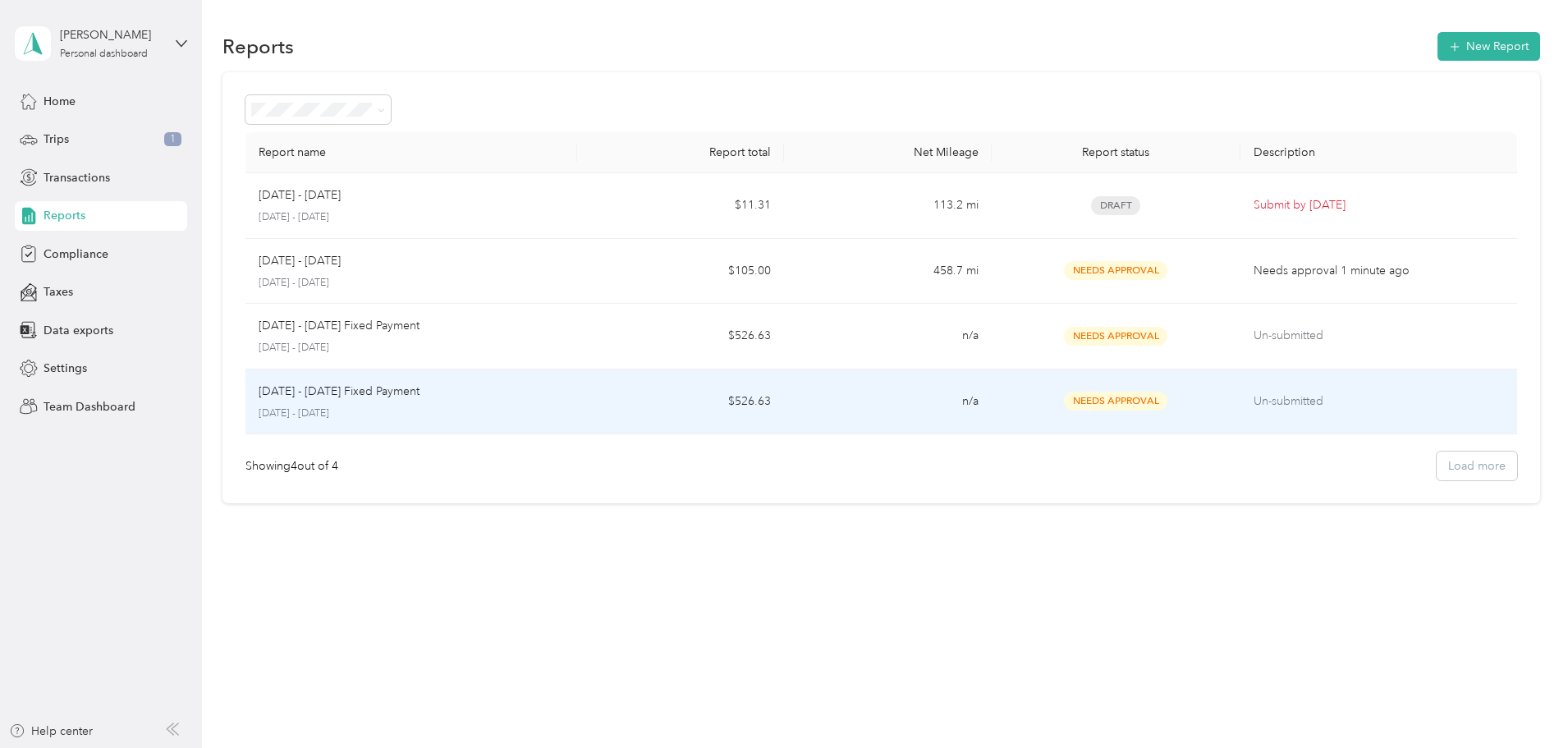
click at [1253, 403] on p "Un-submitted" at bounding box center [1379, 402] width 250 height 18
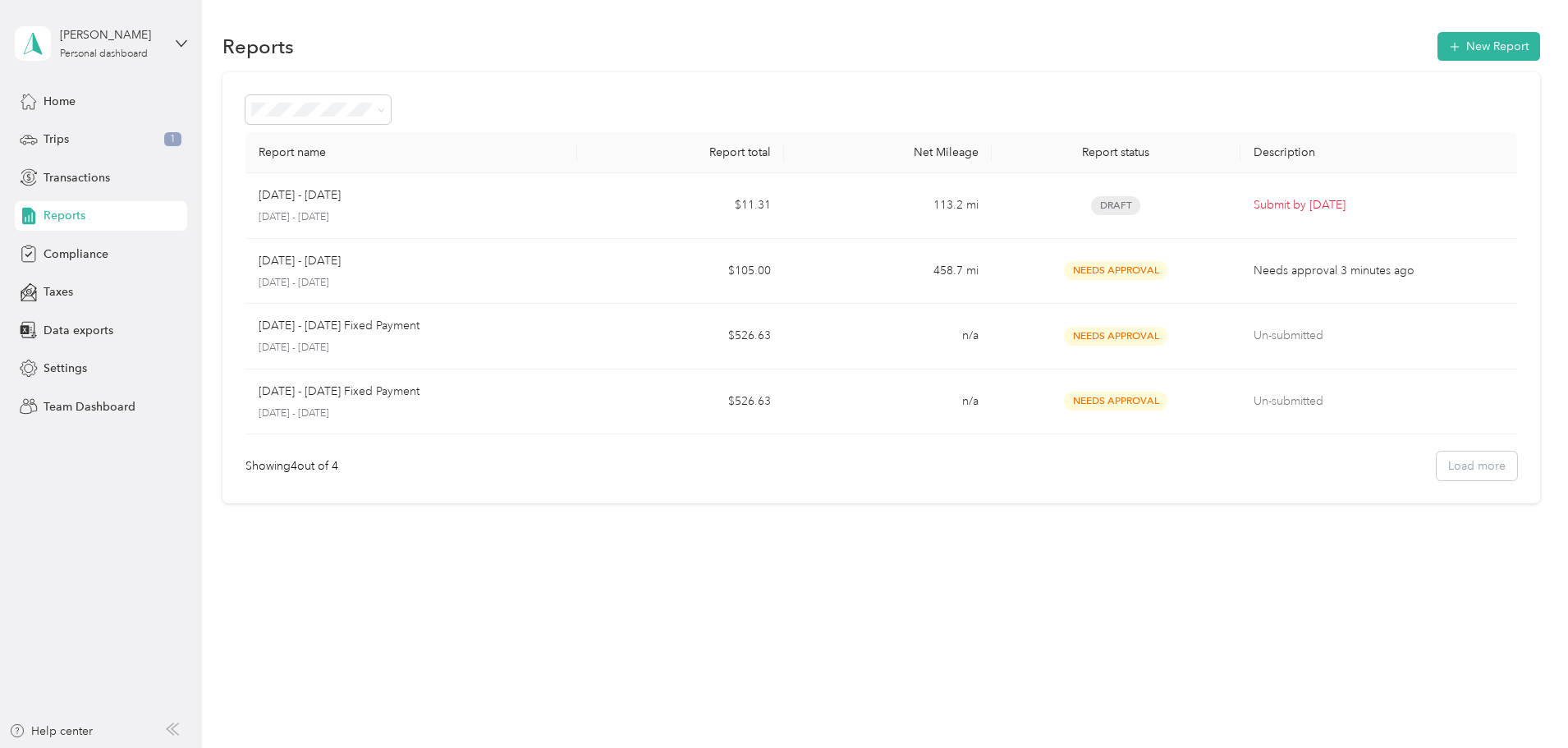
click at [1332, 672] on div "Reports New Report Report name Report total Net Mileage Report status Descripti…" at bounding box center [880, 374] width 1358 height 748
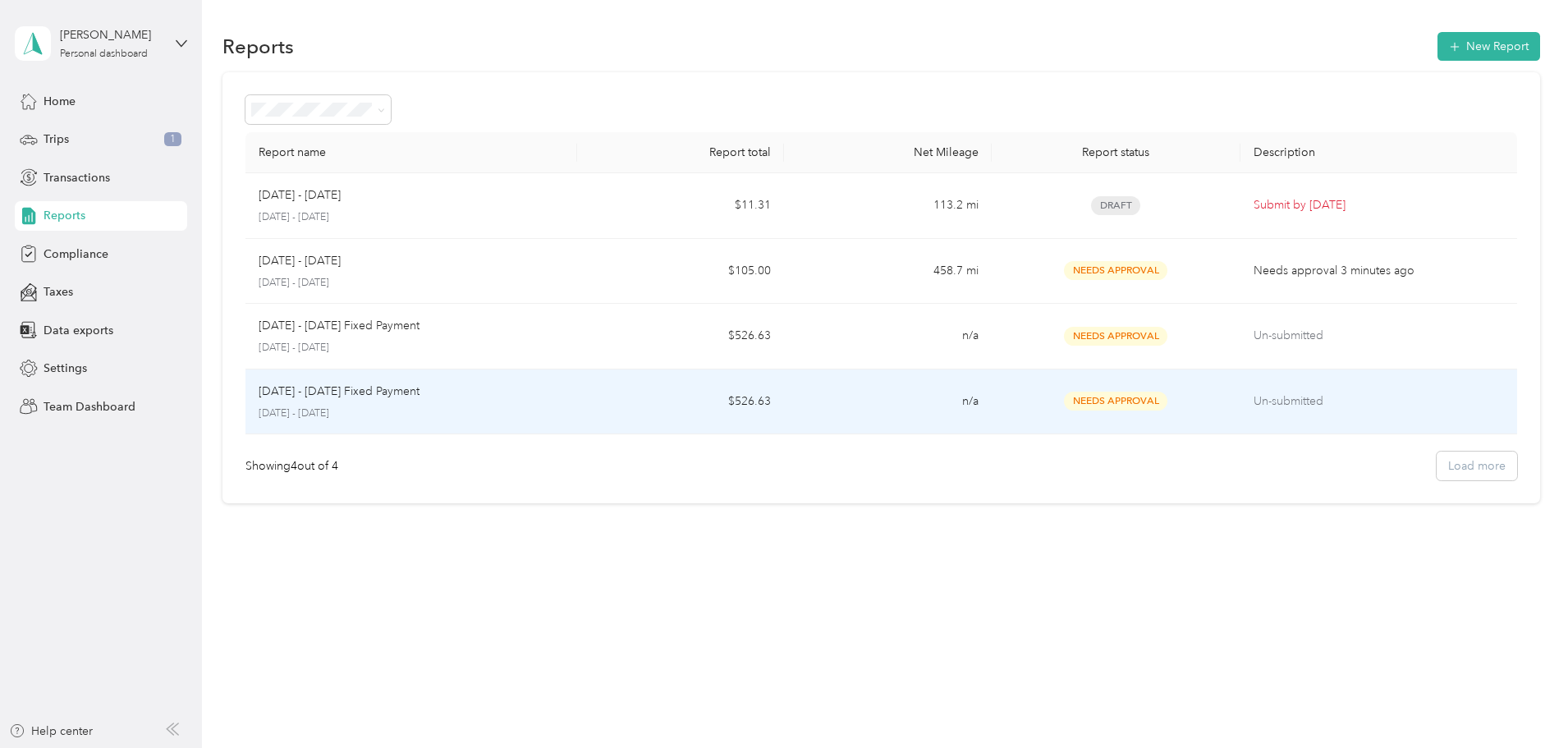
click at [664, 405] on td "$526.63" at bounding box center [680, 403] width 207 height 66
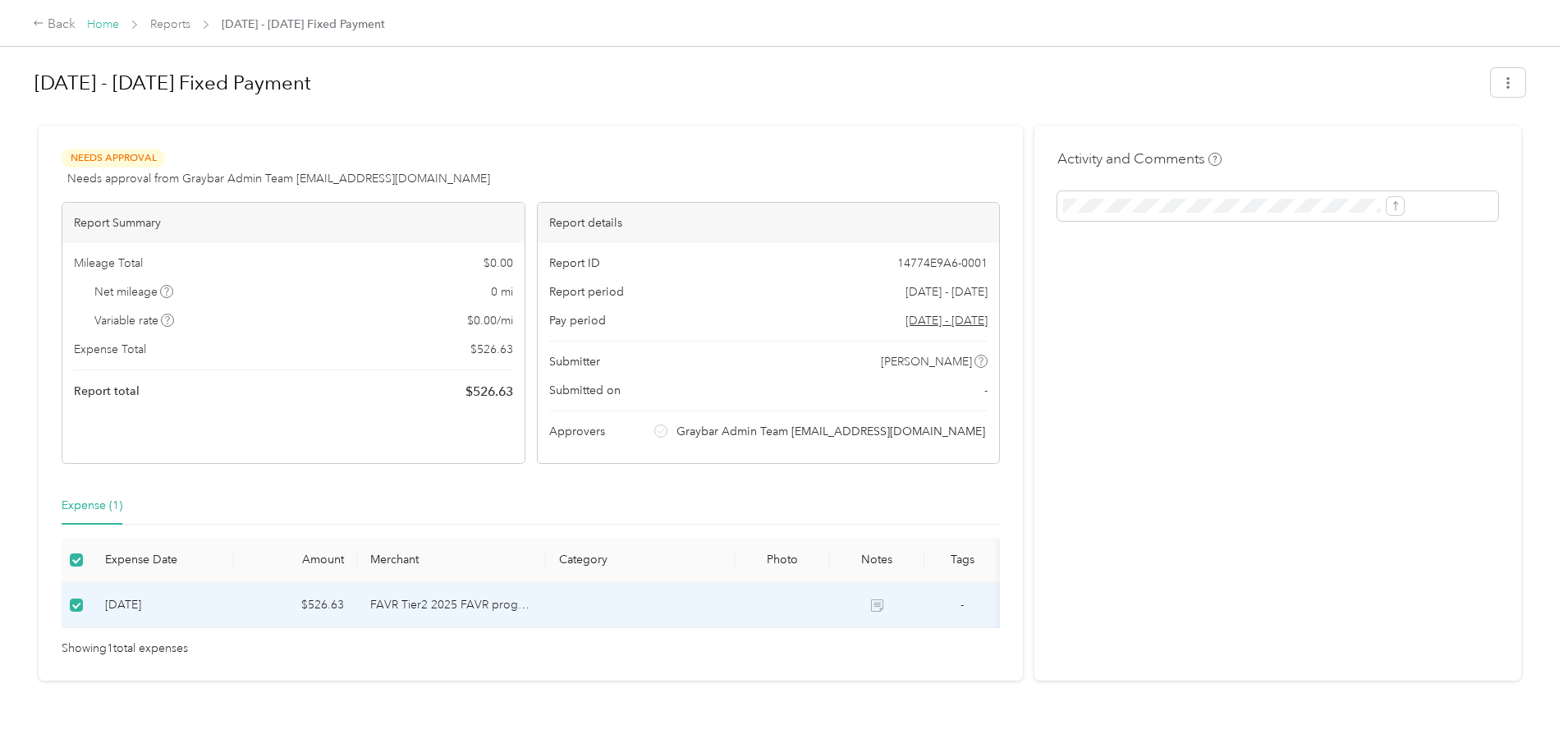
click at [119, 21] on link "Home" at bounding box center [103, 24] width 32 height 14
